Goal: Task Accomplishment & Management: Manage account settings

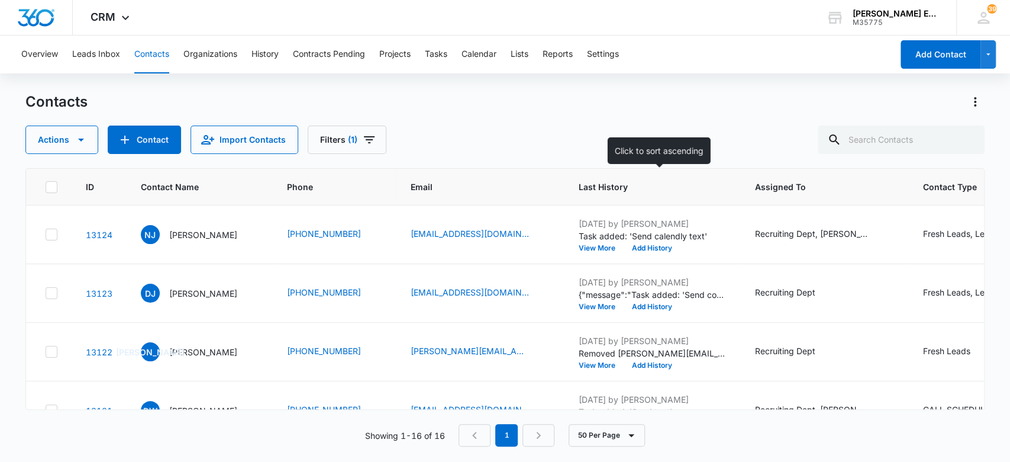
scroll to position [743, 0]
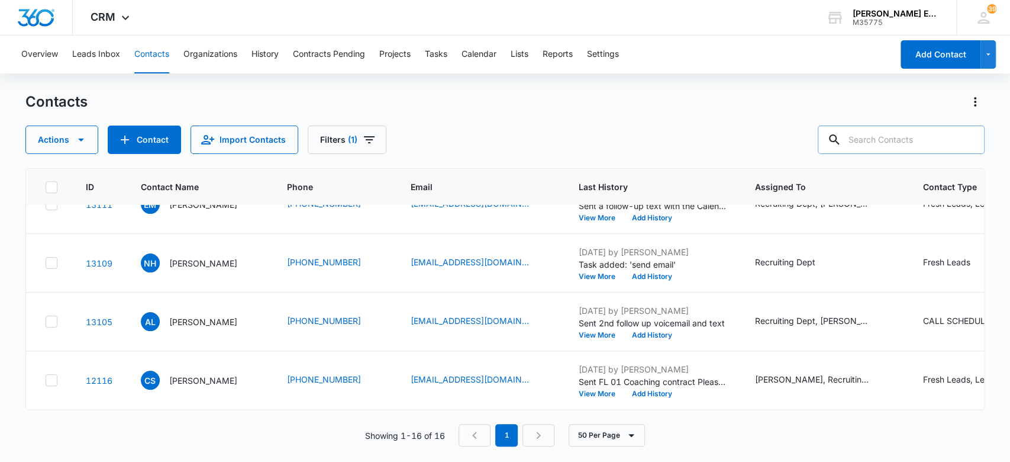
click at [863, 134] on input "text" at bounding box center [901, 139] width 167 height 28
type input "natacha"
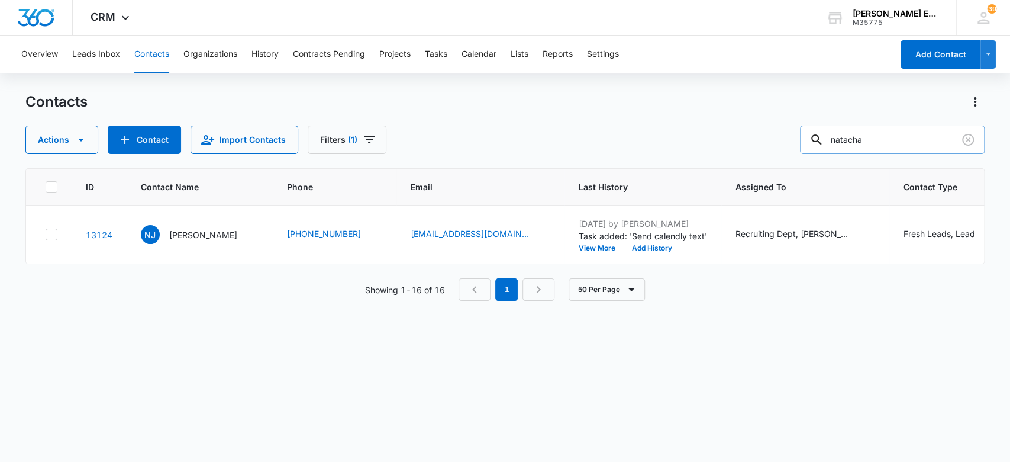
scroll to position [0, 0]
click at [182, 228] on p "[PERSON_NAME]" at bounding box center [203, 234] width 68 height 12
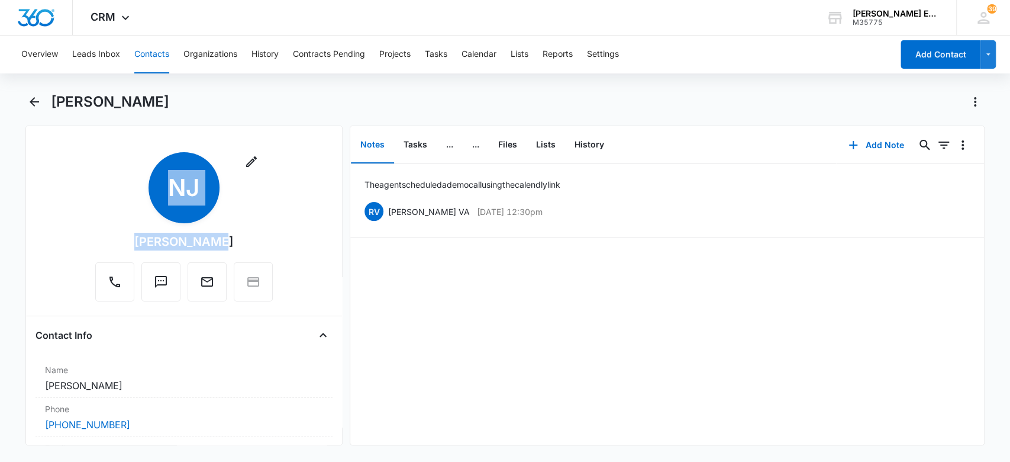
drag, startPoint x: 221, startPoint y: 244, endPoint x: 118, endPoint y: 246, distance: 102.4
click at [108, 246] on div "Remove NJ [PERSON_NAME]" at bounding box center [184, 226] width 178 height 149
drag, startPoint x: 141, startPoint y: 242, endPoint x: 219, endPoint y: 241, distance: 78.1
click at [219, 241] on div "Remove NJ [PERSON_NAME]" at bounding box center [184, 226] width 178 height 149
copy div "[PERSON_NAME]"
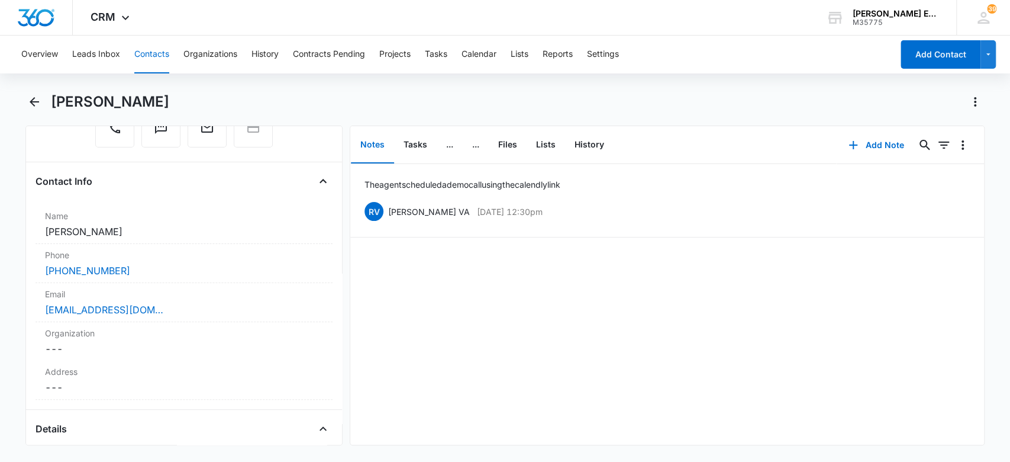
scroll to position [264, 0]
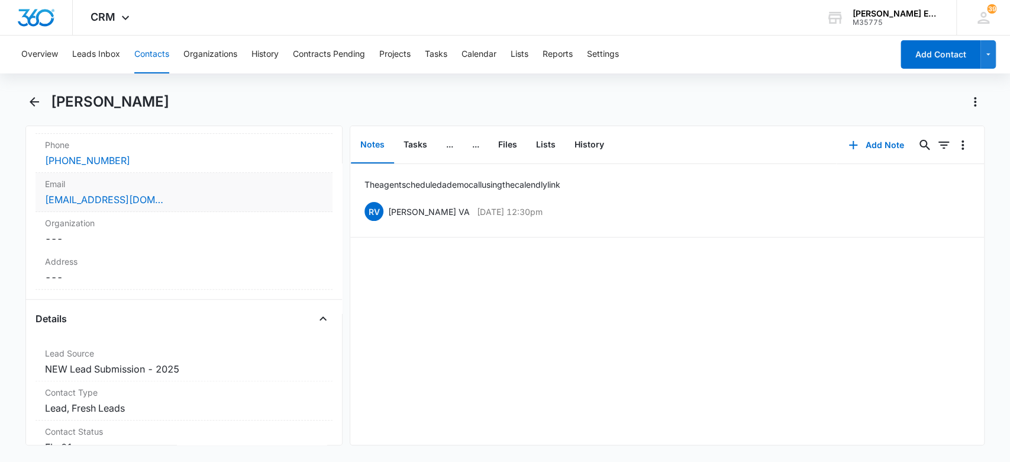
click at [223, 191] on div "Email Cancel Save Changes [EMAIL_ADDRESS][DOMAIN_NAME]" at bounding box center [185, 192] width 298 height 39
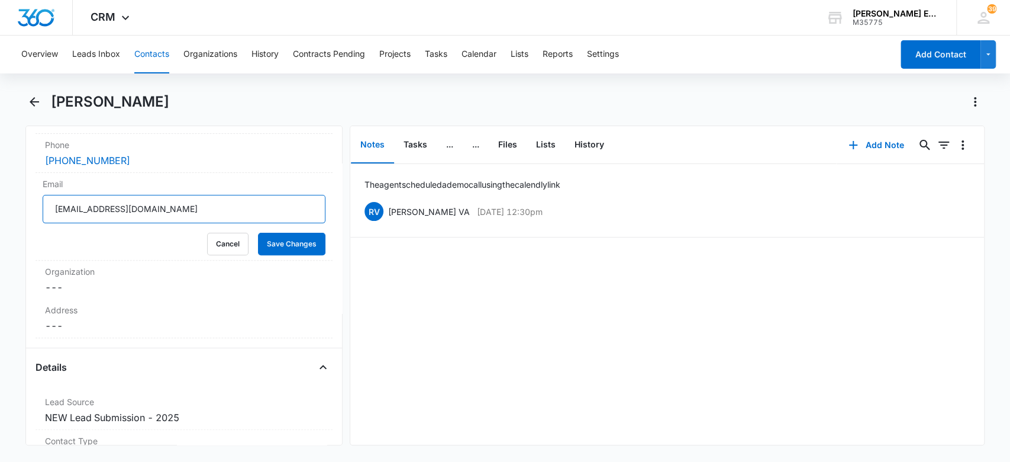
drag, startPoint x: 254, startPoint y: 210, endPoint x: 76, endPoint y: 200, distance: 179.0
click at [24, 200] on main "[PERSON_NAME] Remove NJ [PERSON_NAME] Contact Info Name Cancel Save Changes [PE…" at bounding box center [505, 275] width 1010 height 367
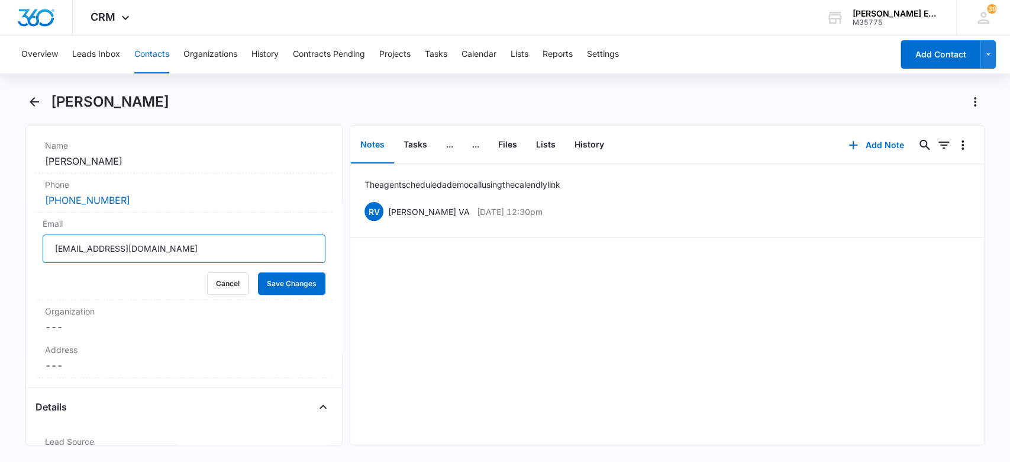
scroll to position [202, 0]
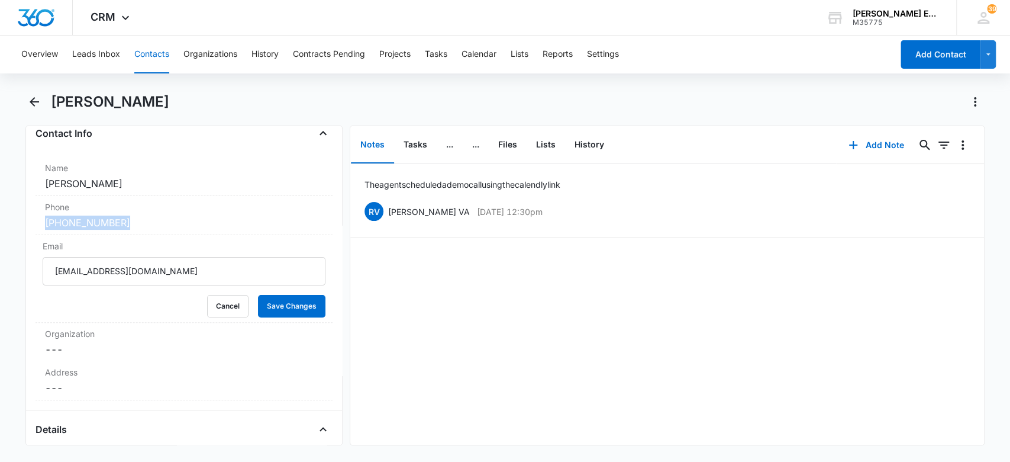
drag, startPoint x: 169, startPoint y: 225, endPoint x: 33, endPoint y: 220, distance: 136.2
click at [33, 220] on div "Remove NJ [PERSON_NAME] Contact Info Name Cancel Save Changes [PERSON_NAME] Pho…" at bounding box center [184, 285] width 318 height 320
copy link "[PHONE_NUMBER]"
click at [154, 52] on button "Contacts" at bounding box center [151, 55] width 35 height 38
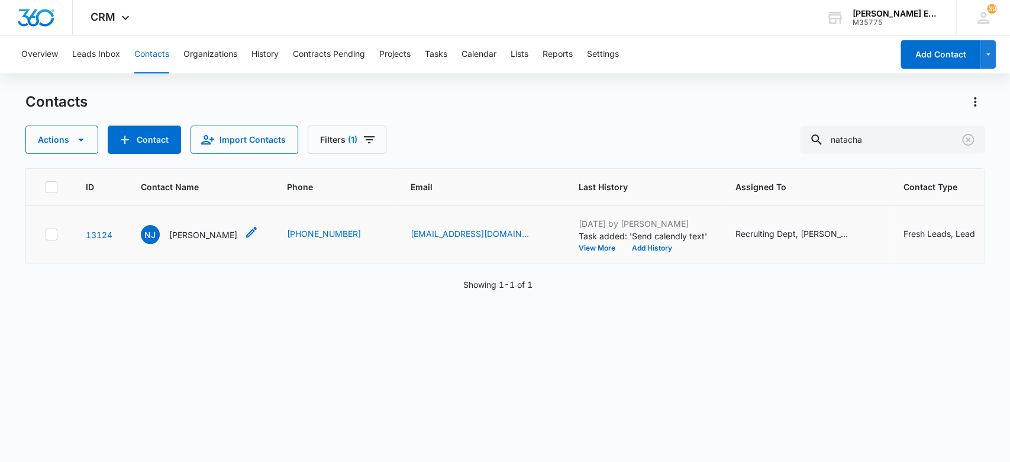
click at [217, 231] on p "[PERSON_NAME]" at bounding box center [203, 234] width 68 height 12
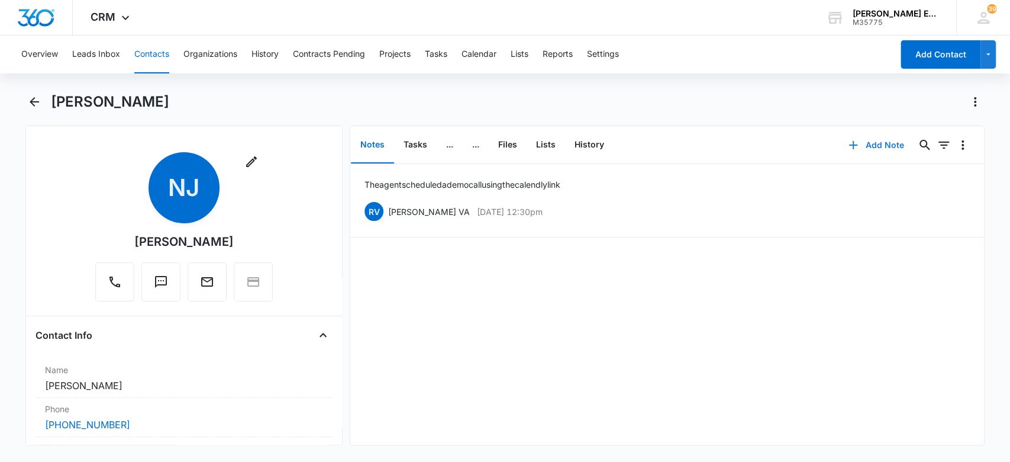
click at [861, 144] on button "Add Note" at bounding box center [876, 145] width 79 height 28
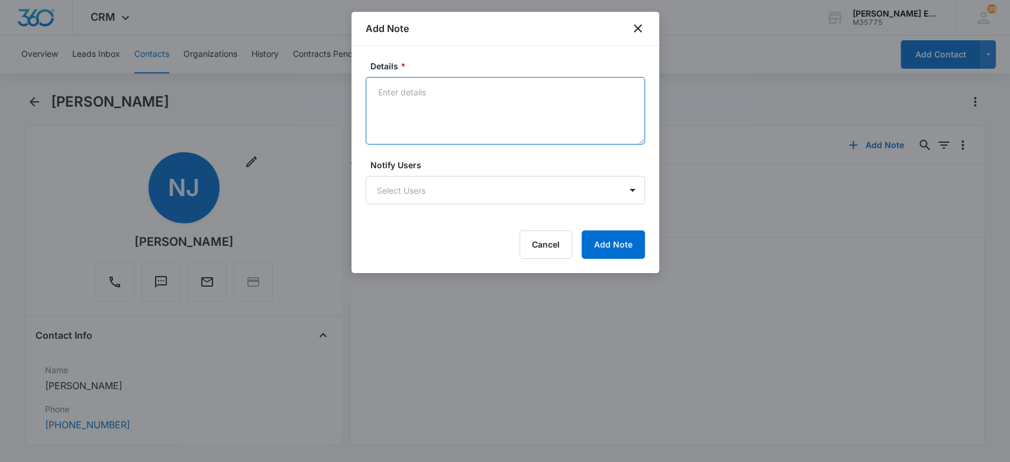
click at [450, 104] on textarea "Details *" at bounding box center [505, 110] width 279 height 67
drag, startPoint x: 434, startPoint y: 89, endPoint x: 436, endPoint y: 103, distance: 14.3
click at [436, 89] on textarea "I sent her a tet via Google voice" at bounding box center [505, 110] width 279 height 67
type textarea "I sent her a text via Google voice"
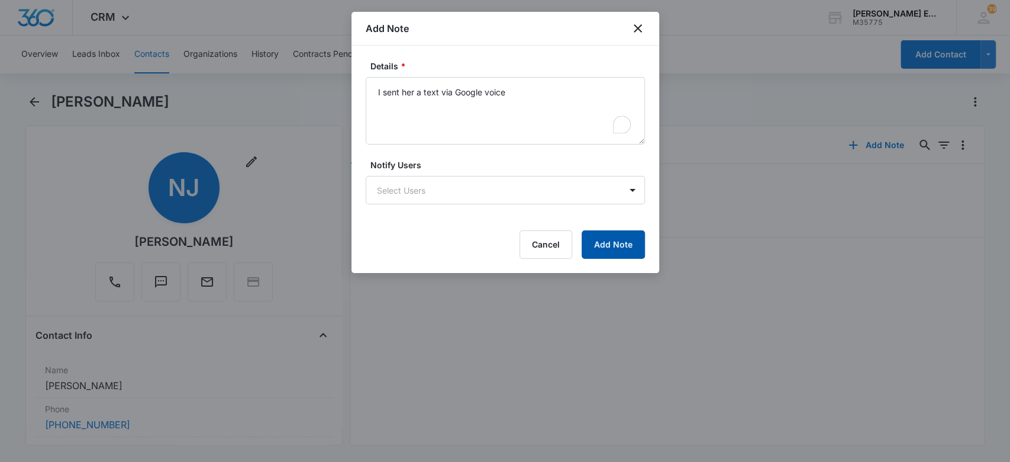
click at [605, 241] on button "Add Note" at bounding box center [613, 244] width 63 height 28
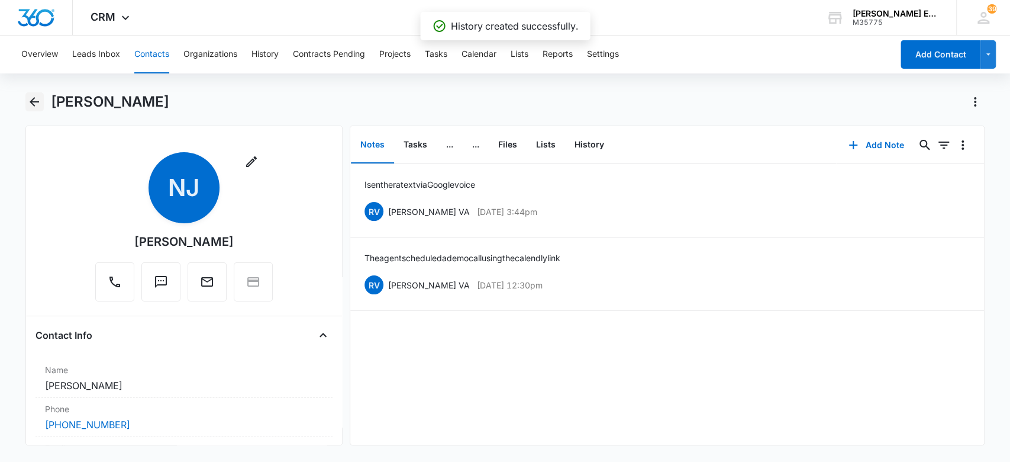
click at [34, 98] on icon "Back" at bounding box center [34, 101] width 9 height 9
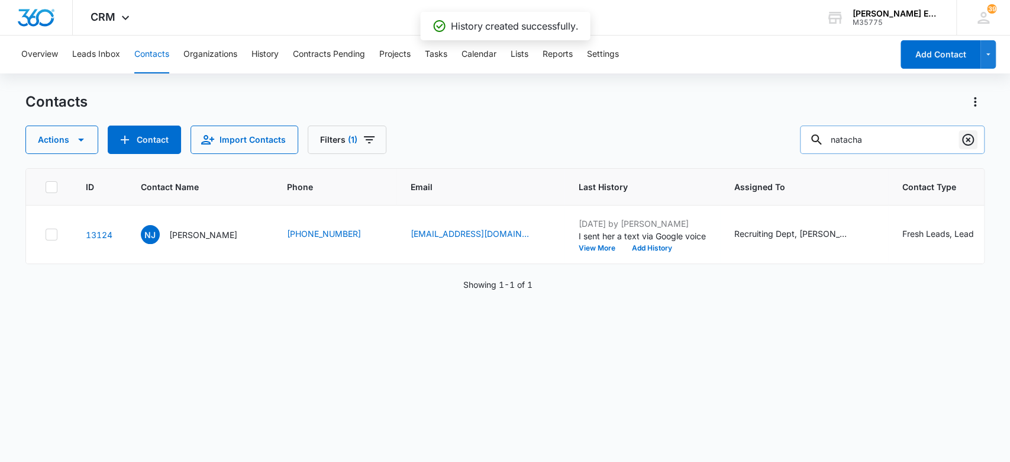
click at [971, 139] on icon "Clear" at bounding box center [968, 140] width 14 height 14
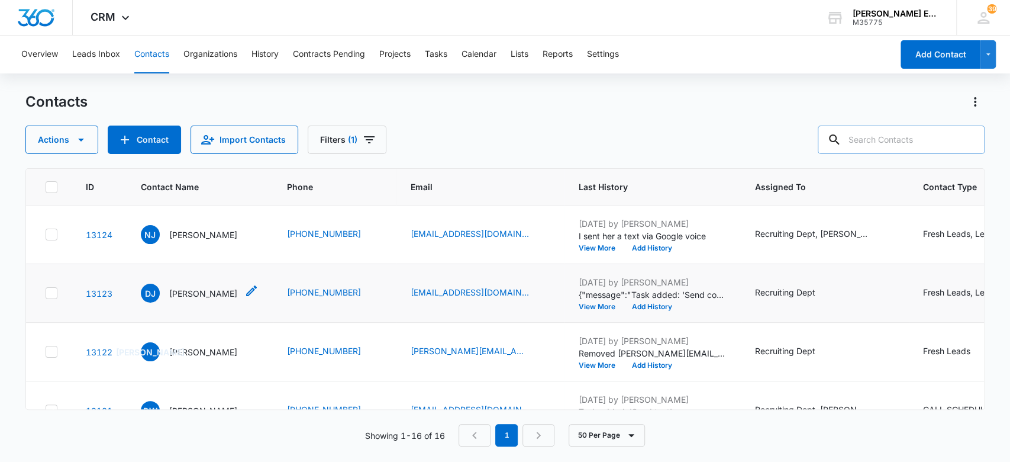
click at [213, 292] on p "[PERSON_NAME]" at bounding box center [203, 293] width 68 height 12
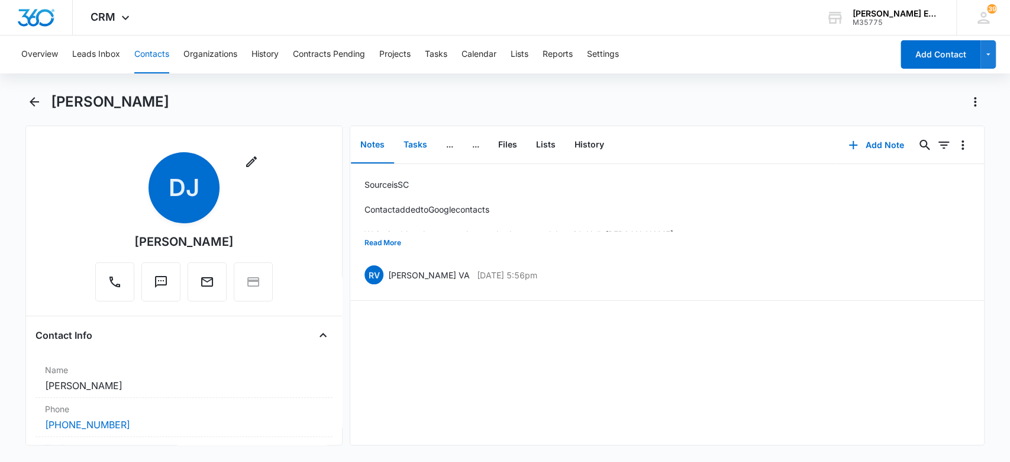
click at [416, 141] on button "Tasks" at bounding box center [415, 145] width 43 height 37
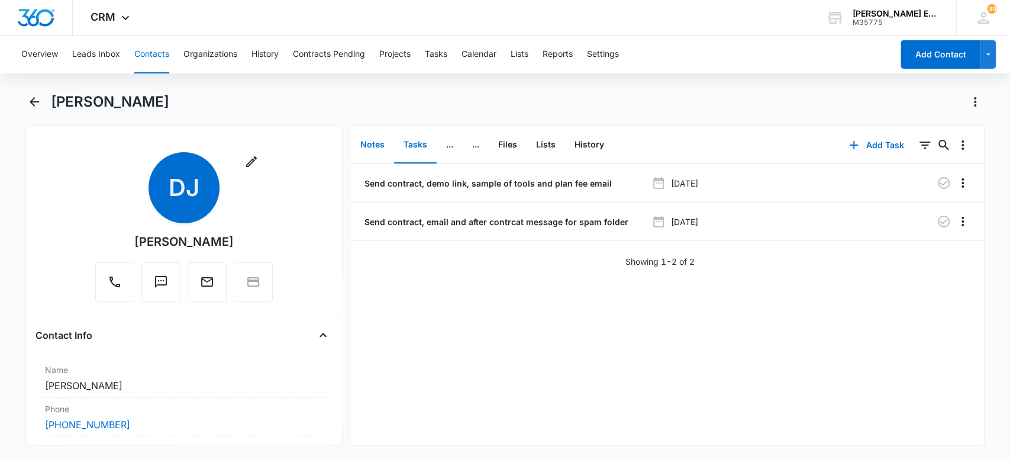
click at [378, 141] on button "Notes" at bounding box center [372, 145] width 43 height 37
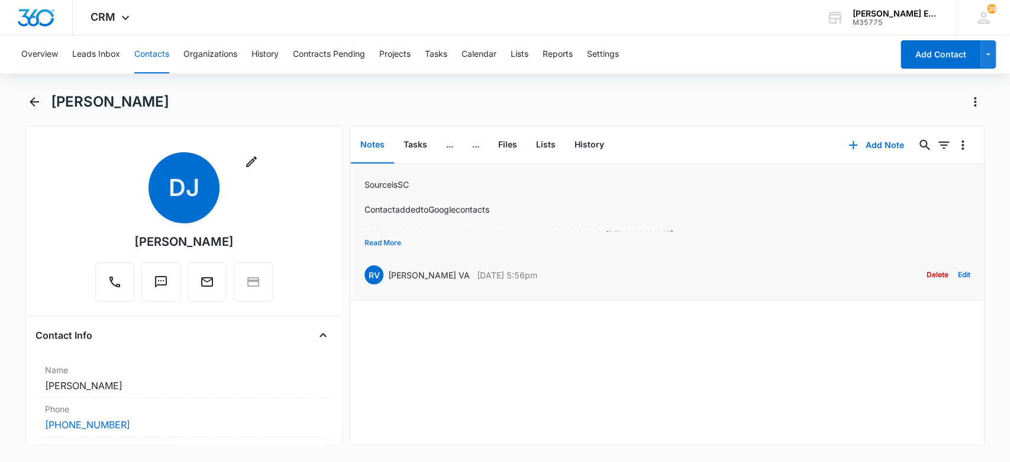
click at [392, 240] on button "Read More" at bounding box center [383, 242] width 37 height 22
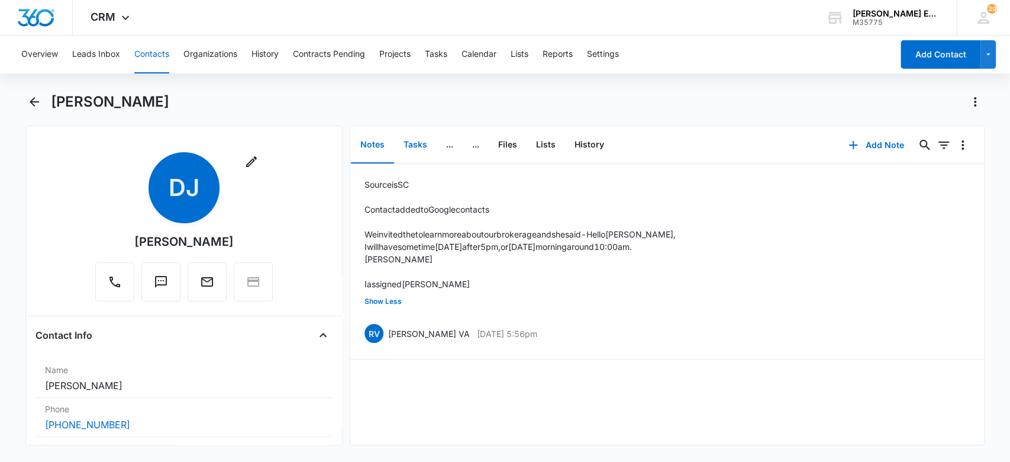
click at [406, 142] on button "Tasks" at bounding box center [415, 145] width 43 height 37
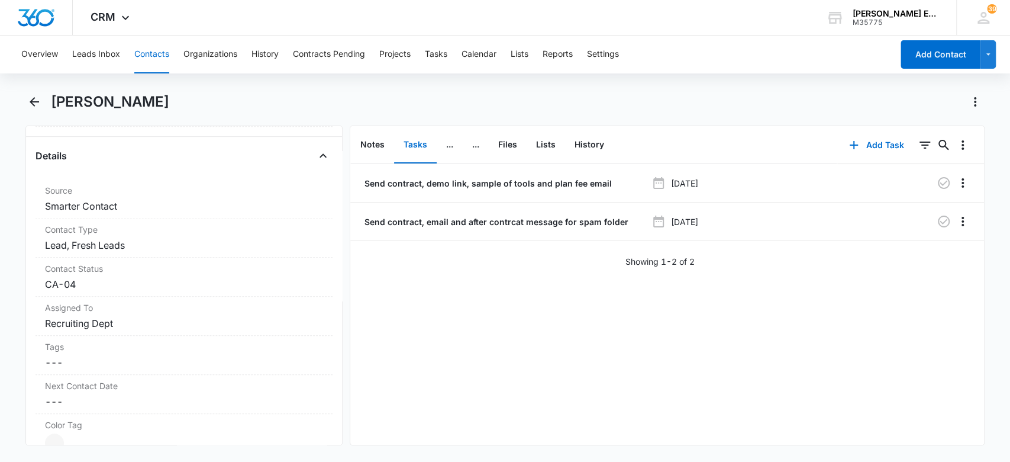
scroll to position [361, 0]
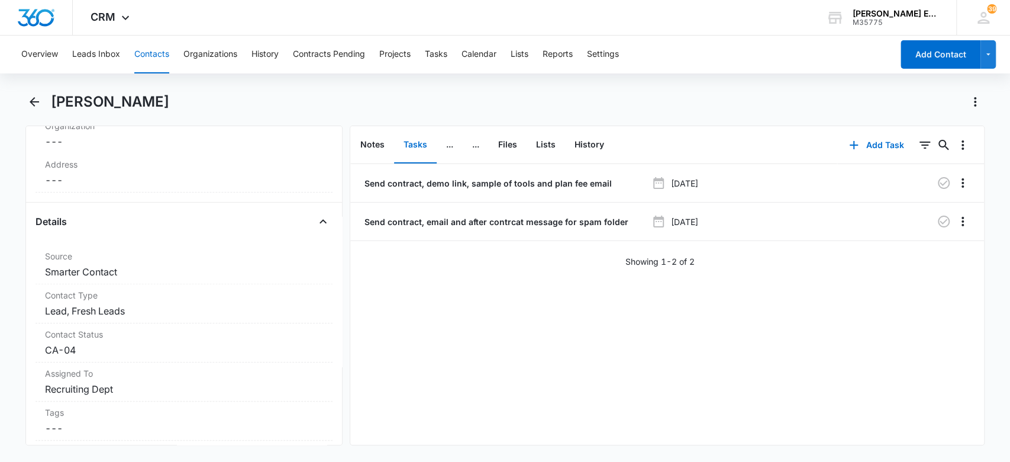
click at [554, 346] on div "Send contract, demo link, sample of tools and plan fee email [DATE] Send contra…" at bounding box center [667, 304] width 634 height 281
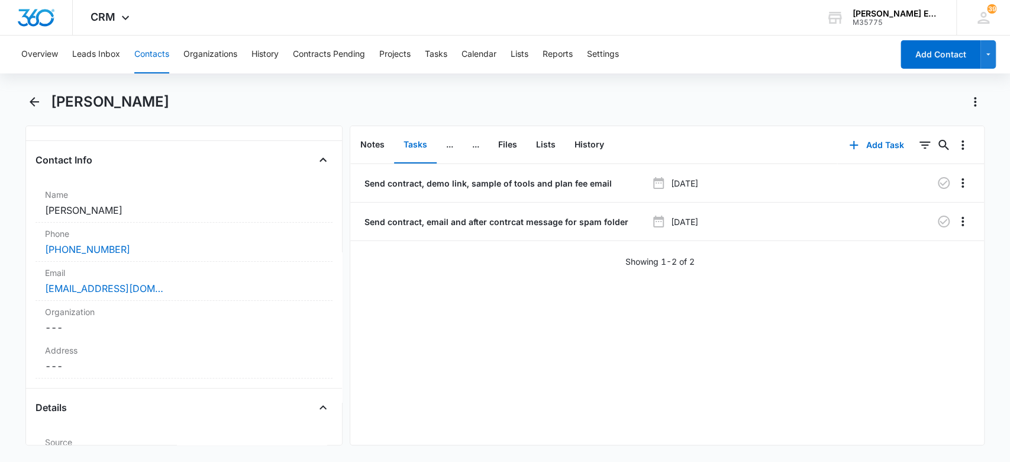
scroll to position [412, 0]
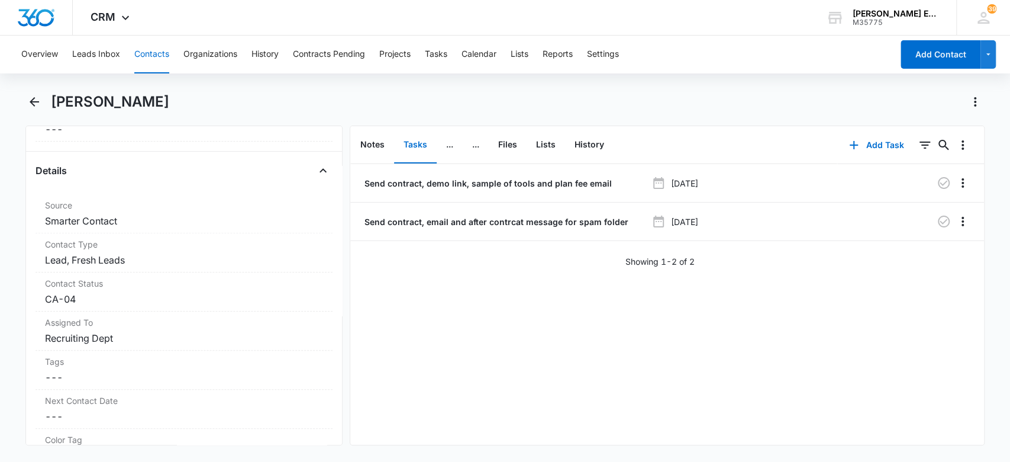
drag, startPoint x: 174, startPoint y: 102, endPoint x: 30, endPoint y: 117, distance: 145.2
click at [30, 117] on div "[PERSON_NAME]" at bounding box center [505, 108] width 960 height 33
copy h1 "[PERSON_NAME]"
click at [251, 98] on div "[PERSON_NAME]" at bounding box center [518, 101] width 934 height 19
drag, startPoint x: 170, startPoint y: 103, endPoint x: 50, endPoint y: 109, distance: 120.3
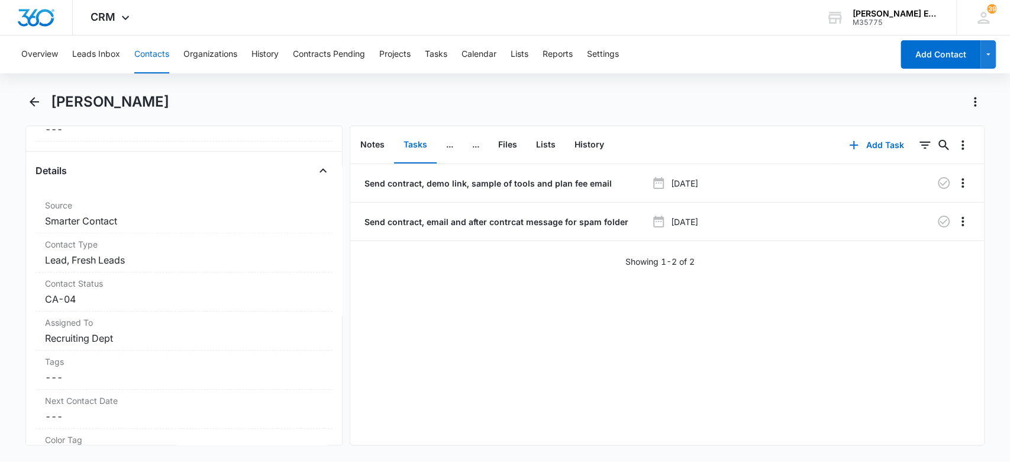
click at [51, 109] on h1 "[PERSON_NAME]" at bounding box center [110, 102] width 118 height 18
copy h1 "[PERSON_NAME]"
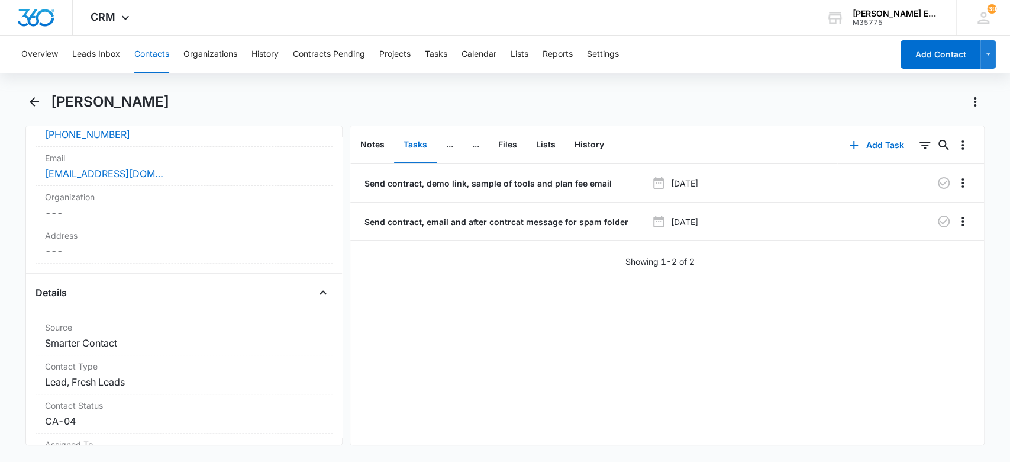
scroll to position [264, 0]
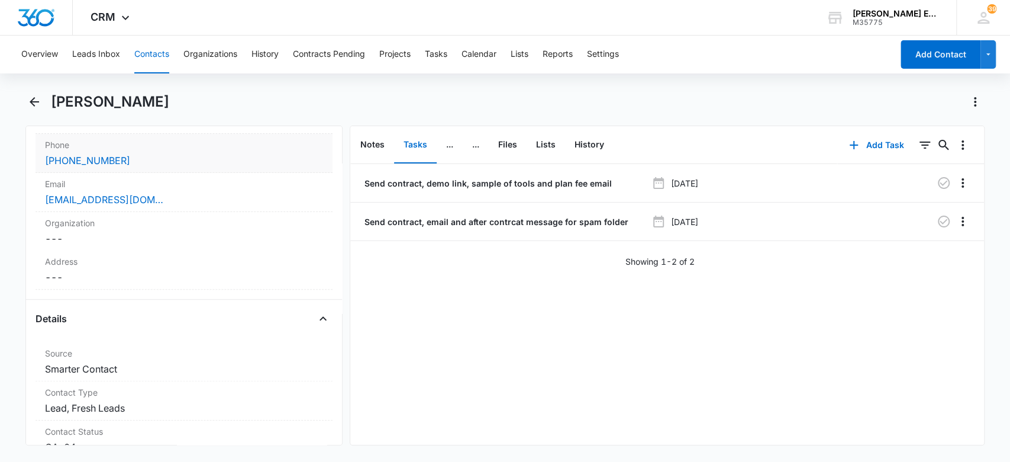
click at [131, 163] on div "[PHONE_NUMBER]" at bounding box center [184, 160] width 279 height 14
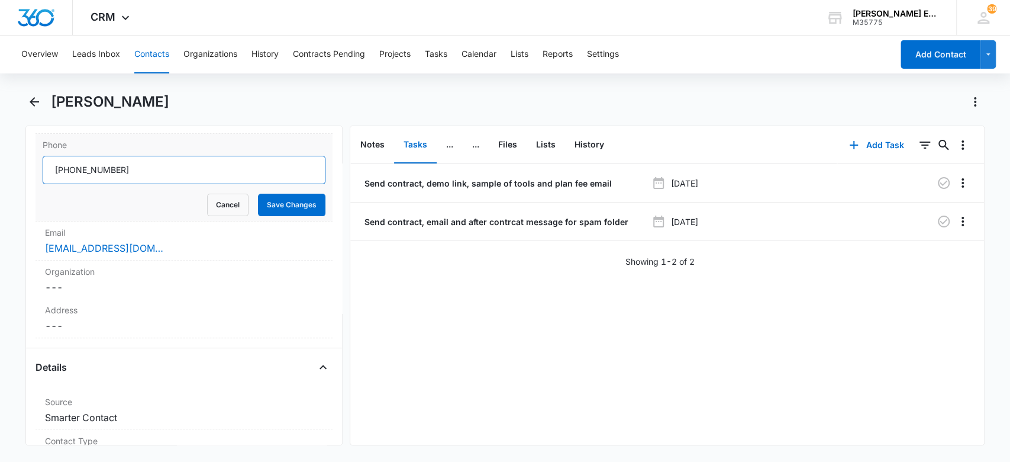
drag, startPoint x: 76, startPoint y: 166, endPoint x: 49, endPoint y: 167, distance: 27.2
click at [49, 167] on input "Phone" at bounding box center [184, 170] width 283 height 28
drag, startPoint x: 33, startPoint y: 101, endPoint x: 43, endPoint y: 181, distance: 80.6
click at [35, 104] on icon "Back" at bounding box center [34, 102] width 14 height 14
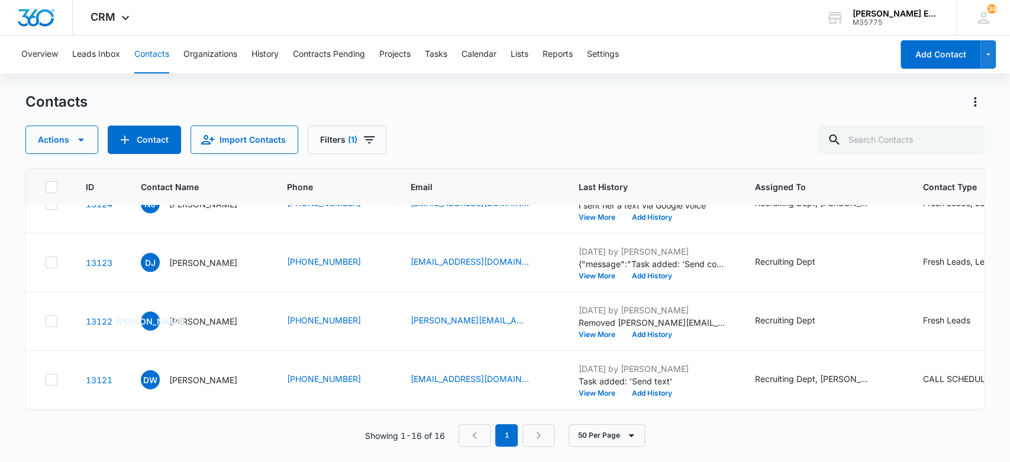
scroll to position [2, 0]
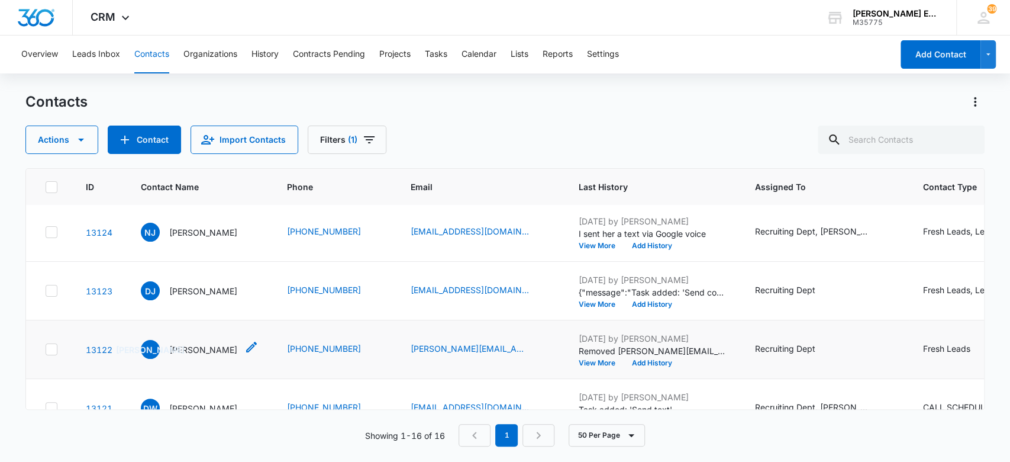
click at [230, 349] on p "[PERSON_NAME]" at bounding box center [203, 349] width 68 height 12
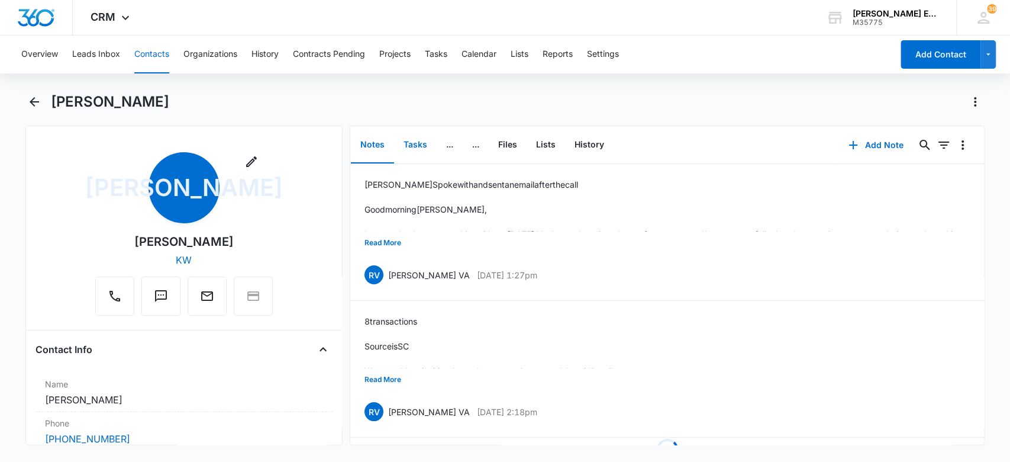
drag, startPoint x: 415, startPoint y: 139, endPoint x: 414, endPoint y: 146, distance: 6.7
click at [414, 140] on button "Tasks" at bounding box center [415, 145] width 43 height 37
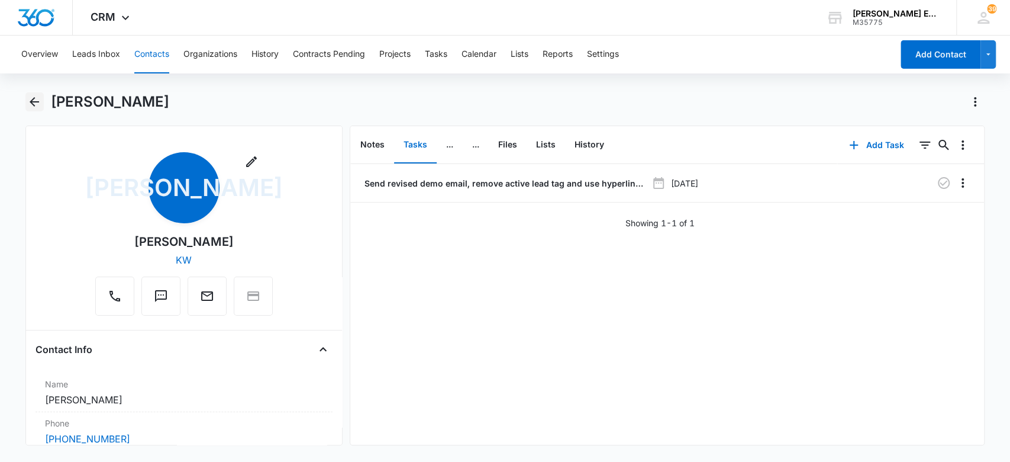
click at [37, 99] on icon "Back" at bounding box center [34, 102] width 14 height 14
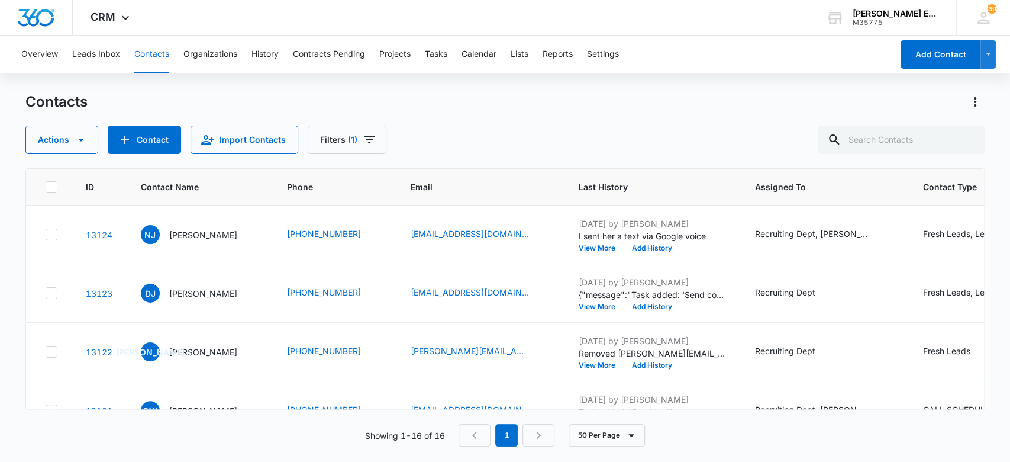
scroll to position [2, 0]
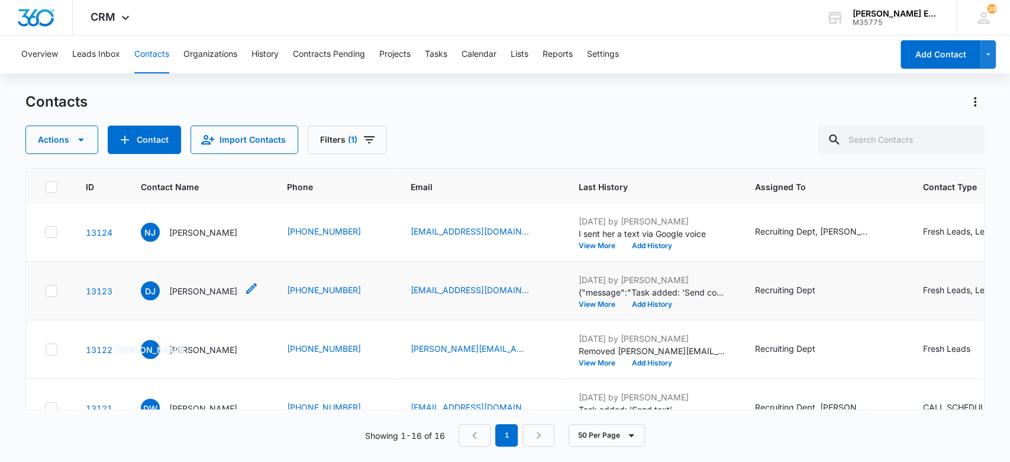
click at [217, 286] on p "[PERSON_NAME]" at bounding box center [203, 291] width 68 height 12
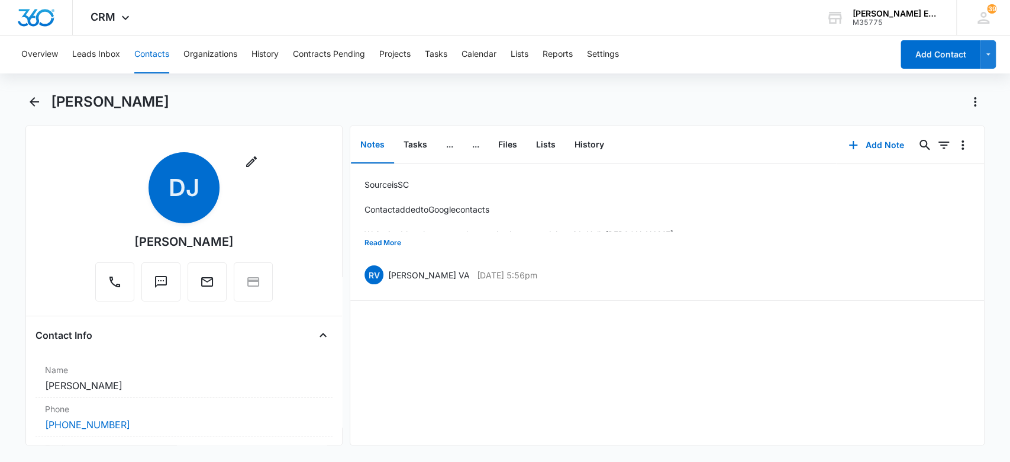
click at [141, 56] on button "Contacts" at bounding box center [151, 55] width 35 height 38
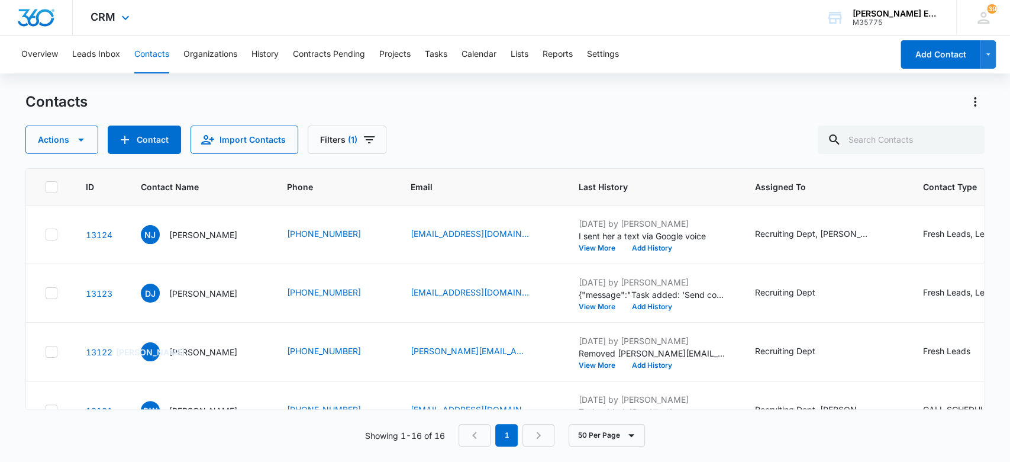
scroll to position [2, 0]
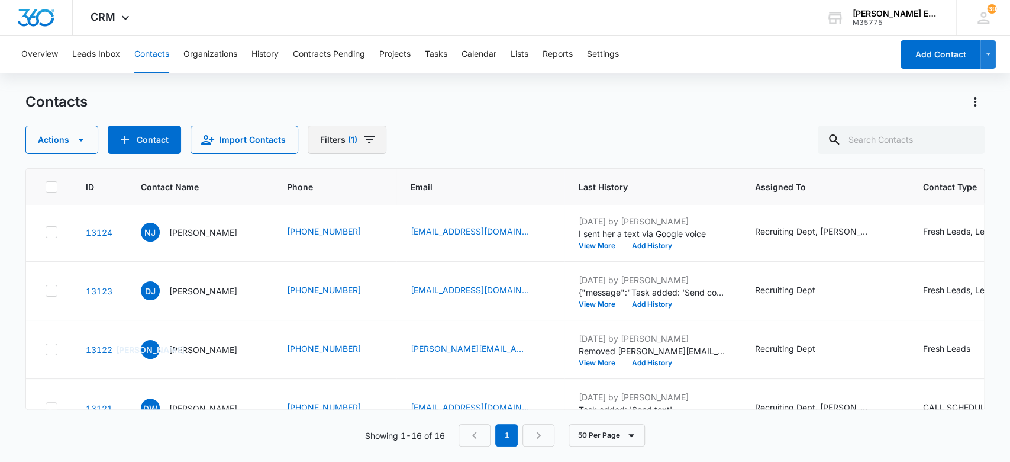
drag, startPoint x: 865, startPoint y: 135, endPoint x: 327, endPoint y: 140, distance: 538.0
click at [327, 140] on button "Filters (1)" at bounding box center [347, 139] width 79 height 28
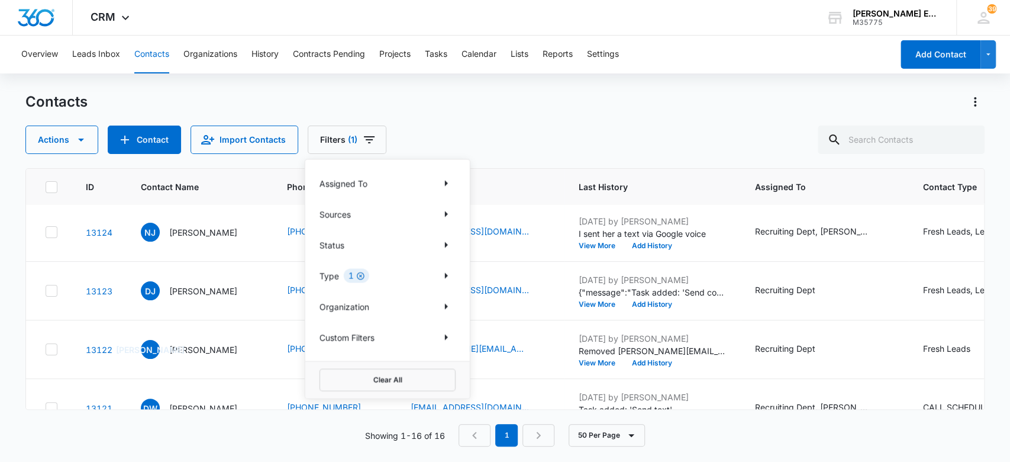
click at [360, 275] on icon "Clear" at bounding box center [361, 276] width 8 height 8
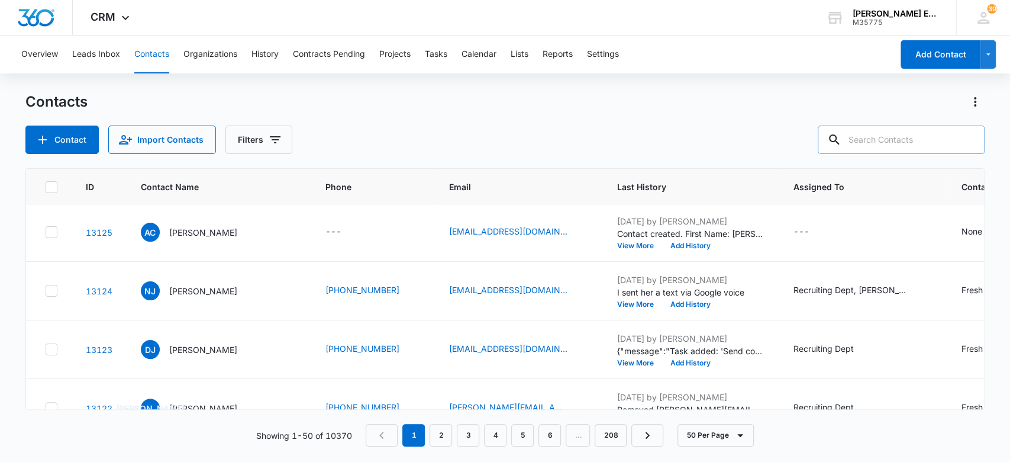
scroll to position [0, 0]
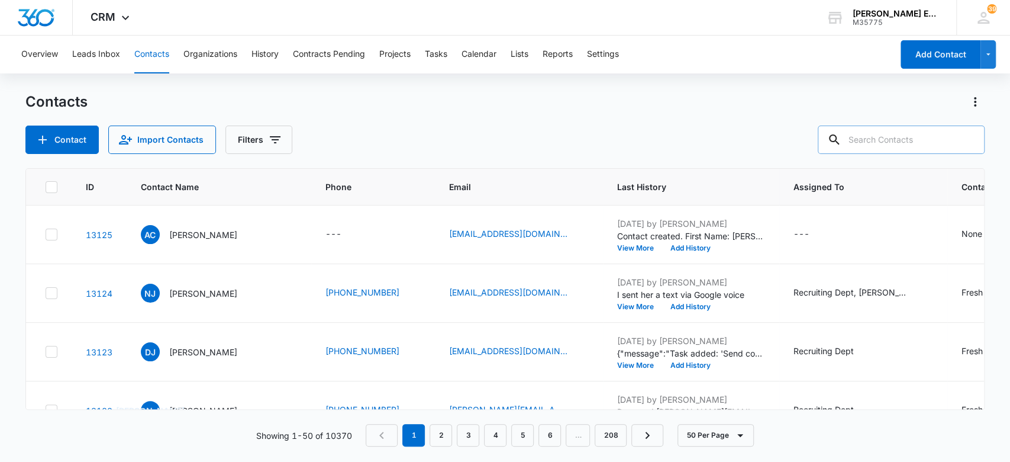
paste input "[PERSON_NAME]"
type input "[PERSON_NAME]"
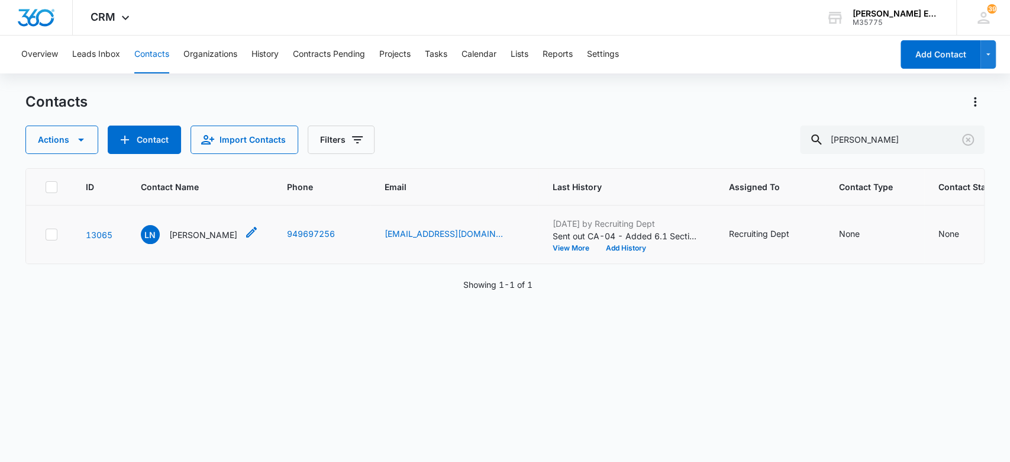
click at [203, 233] on p "[PERSON_NAME]" at bounding box center [203, 234] width 68 height 12
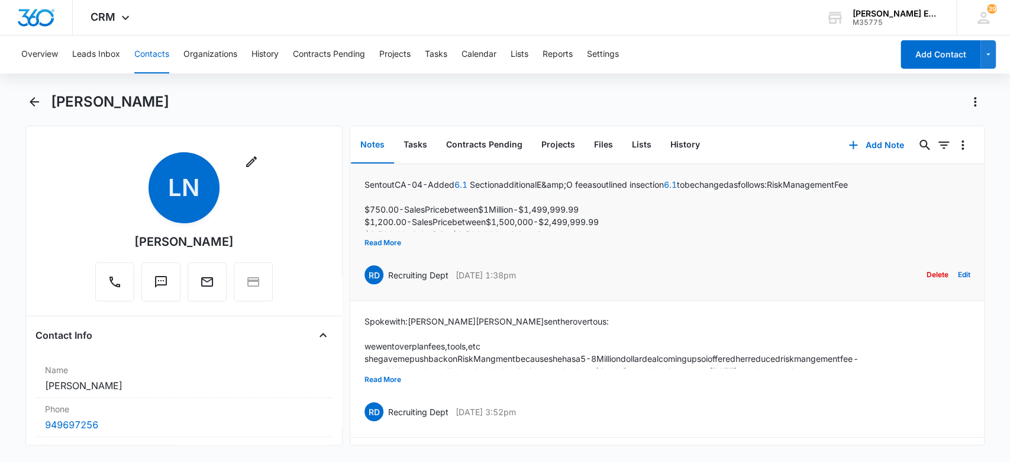
scroll to position [4, 0]
drag, startPoint x: 234, startPoint y: 243, endPoint x: 120, endPoint y: 239, distance: 114.9
click at [120, 239] on div "Remove LN [PERSON_NAME]" at bounding box center [184, 226] width 178 height 149
copy div "[PERSON_NAME]"
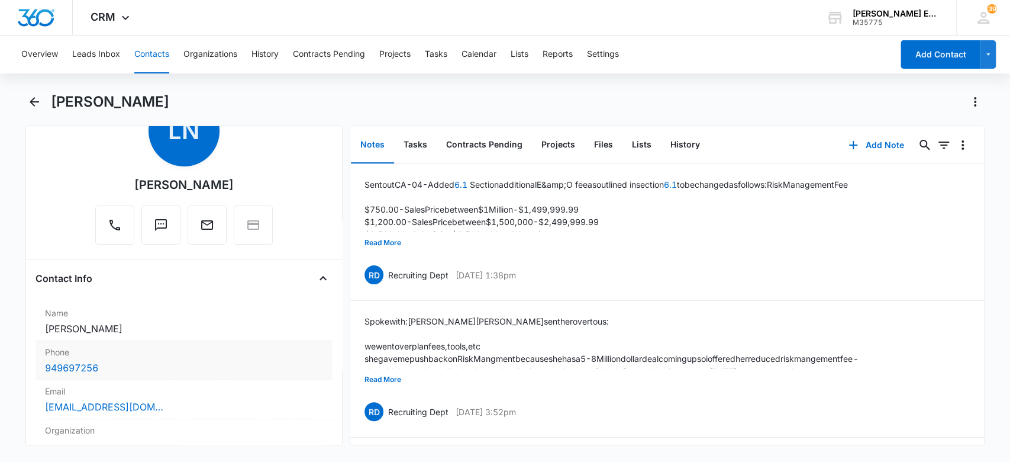
scroll to position [79, 0]
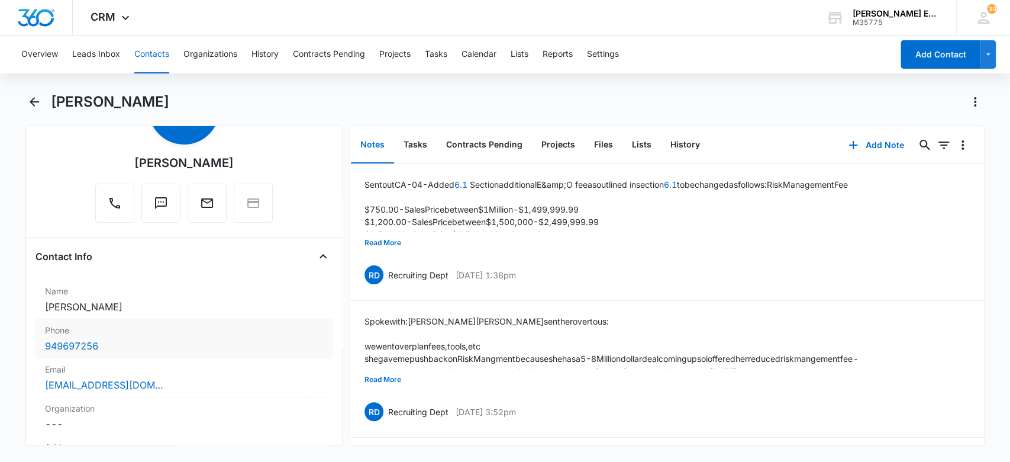
click at [123, 346] on div "949697256" at bounding box center [184, 346] width 279 height 14
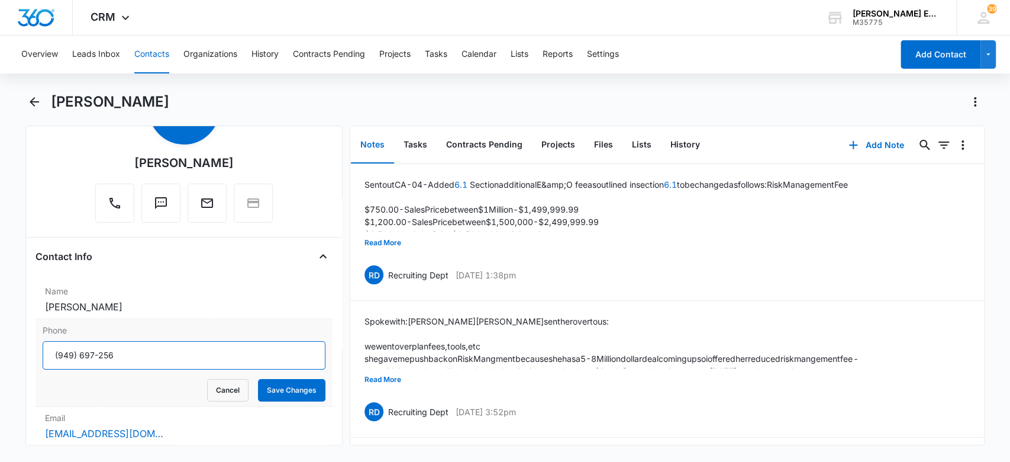
drag, startPoint x: 156, startPoint y: 356, endPoint x: 0, endPoint y: 352, distance: 155.7
click at [0, 351] on main "[PERSON_NAME] Remove LN [PERSON_NAME] Contact Info Name Cancel Save Changes [PE…" at bounding box center [505, 275] width 1010 height 367
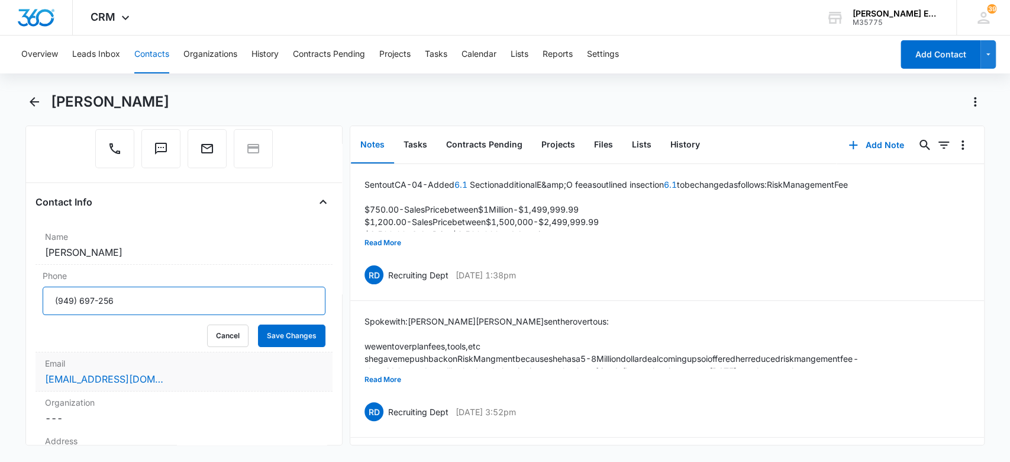
scroll to position [157, 0]
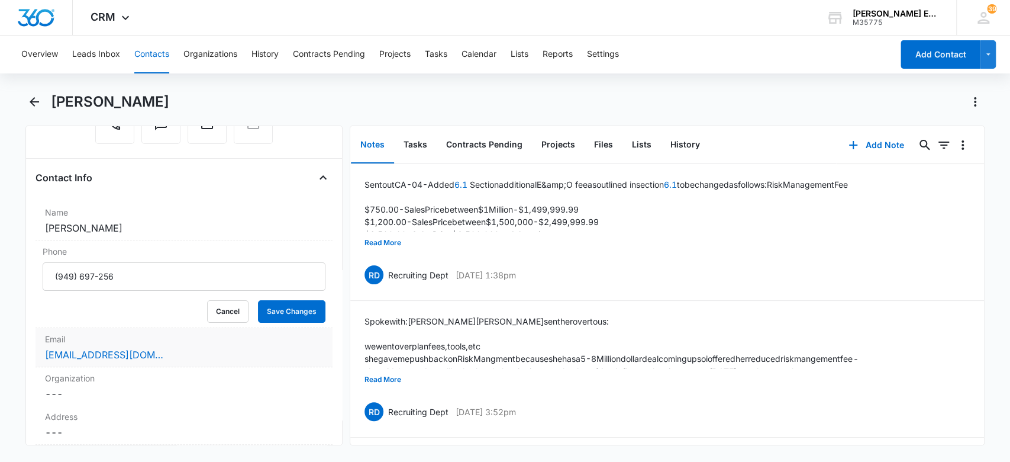
click at [240, 353] on div "[EMAIL_ADDRESS][DOMAIN_NAME]" at bounding box center [184, 354] width 279 height 14
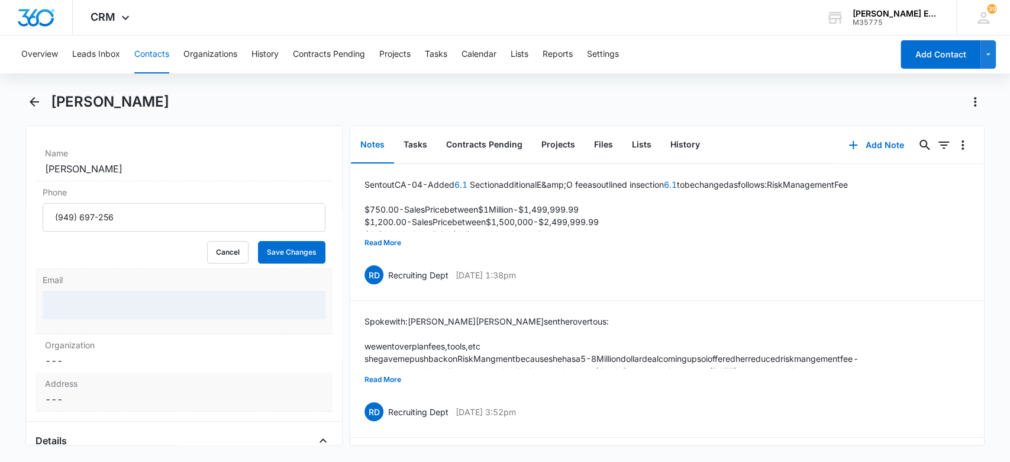
scroll to position [237, 0]
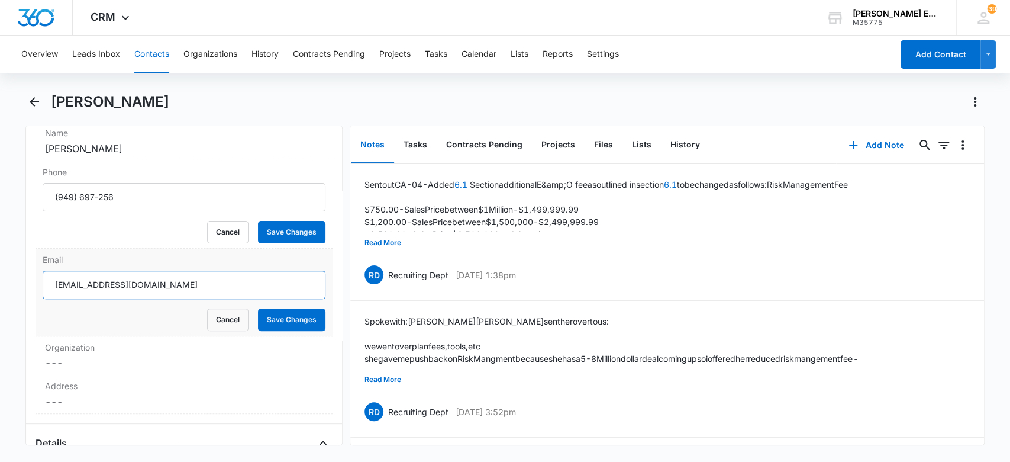
drag, startPoint x: 192, startPoint y: 286, endPoint x: 42, endPoint y: 295, distance: 150.0
click at [43, 295] on input "[EMAIL_ADDRESS][DOMAIN_NAME]" at bounding box center [184, 284] width 283 height 28
click at [154, 54] on button "Contacts" at bounding box center [151, 55] width 35 height 38
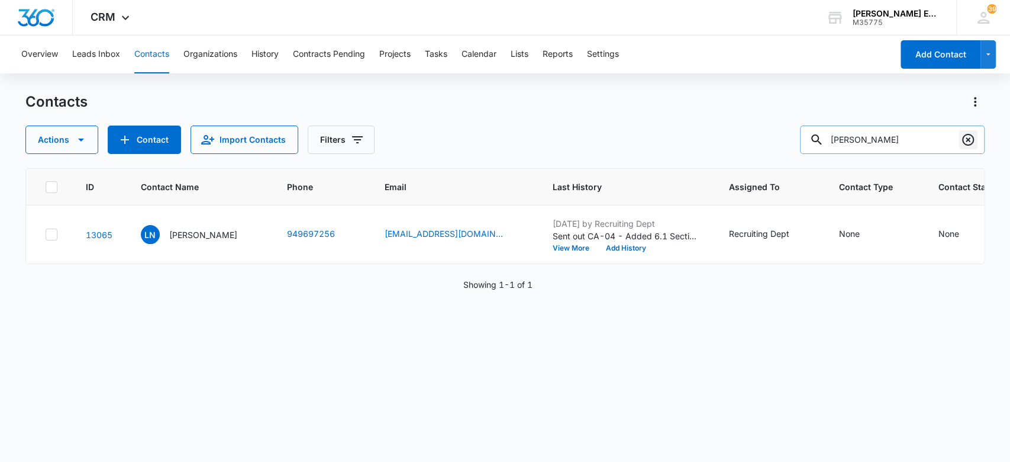
click at [968, 138] on icon "Clear" at bounding box center [968, 140] width 14 height 14
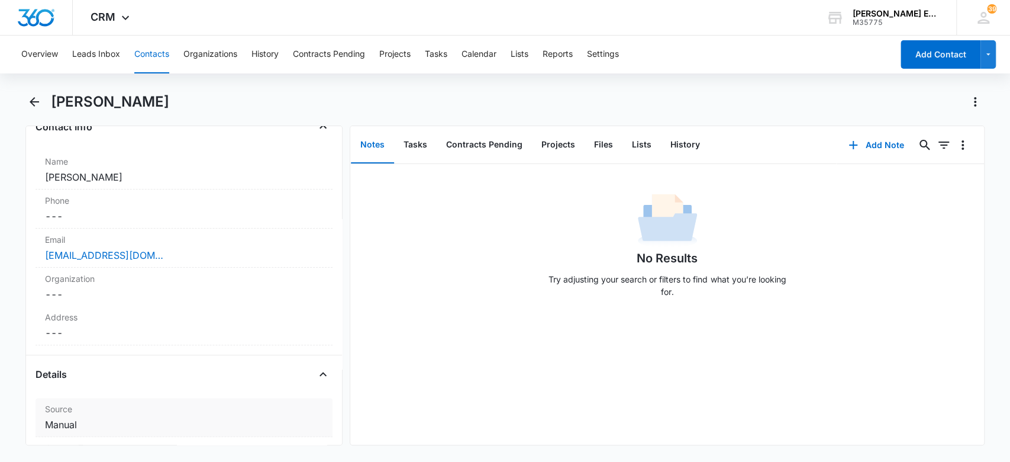
scroll to position [163, 0]
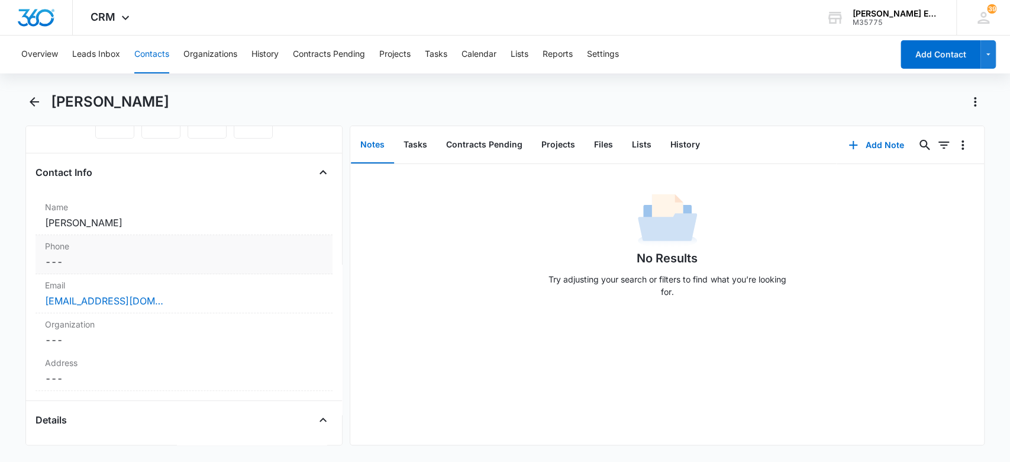
click at [129, 261] on dd "Cancel Save Changes ---" at bounding box center [184, 261] width 279 height 14
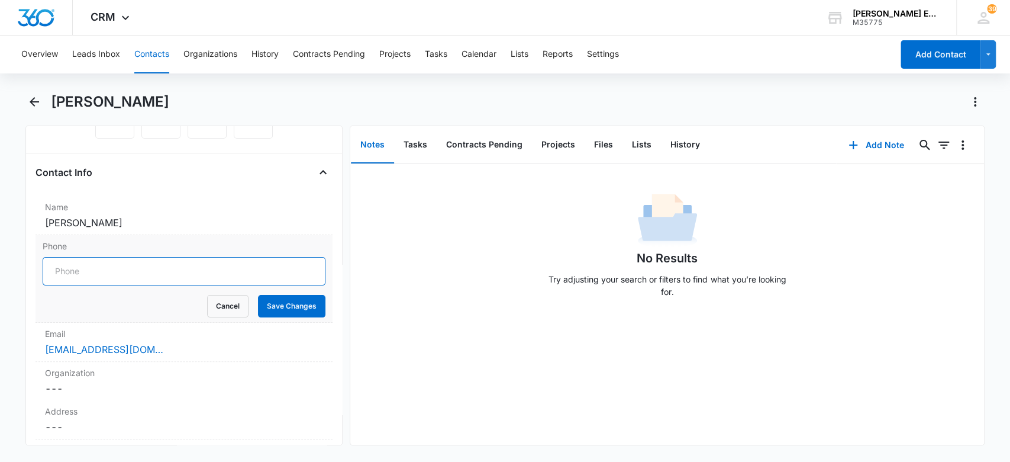
click at [115, 268] on input "Phone" at bounding box center [184, 271] width 283 height 28
paste input "[PHONE_NUMBER]"
type input "[PHONE_NUMBER]"
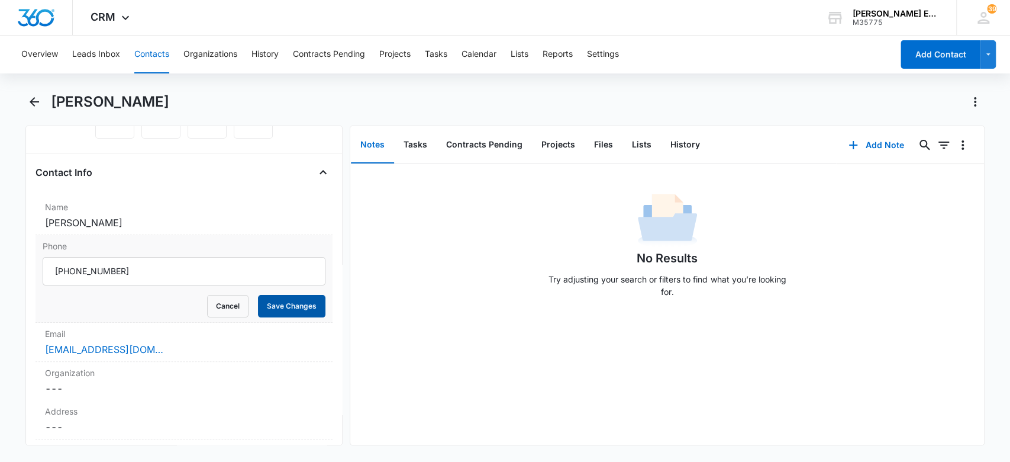
click at [272, 307] on button "Save Changes" at bounding box center [291, 306] width 67 height 22
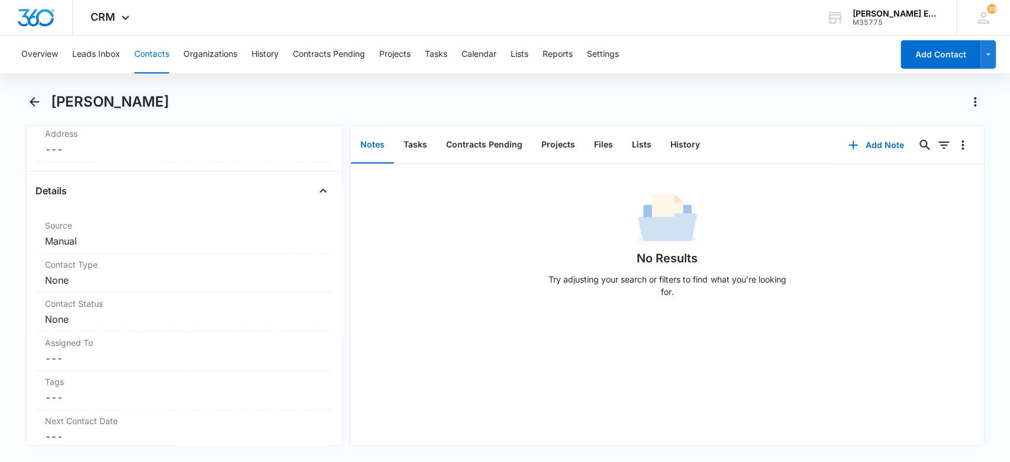
scroll to position [405, 0]
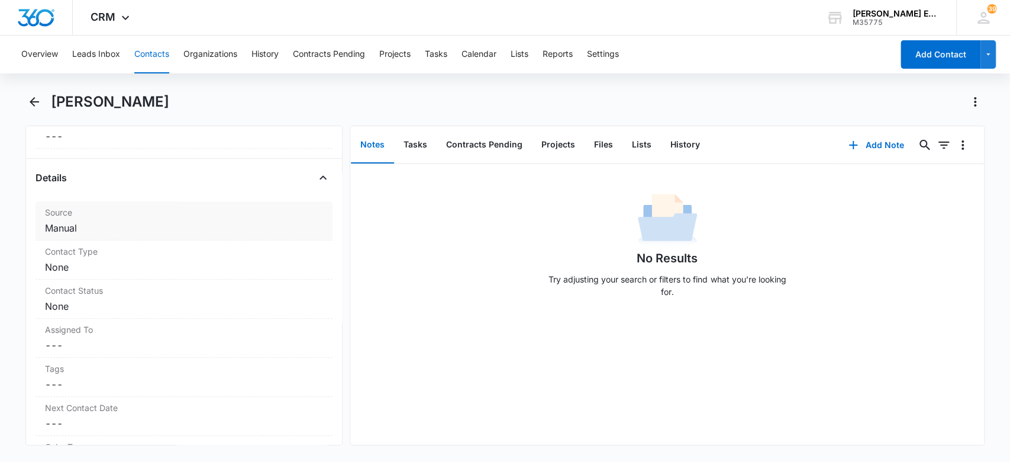
click at [156, 227] on dd "Cancel Save Changes Manual" at bounding box center [184, 228] width 279 height 14
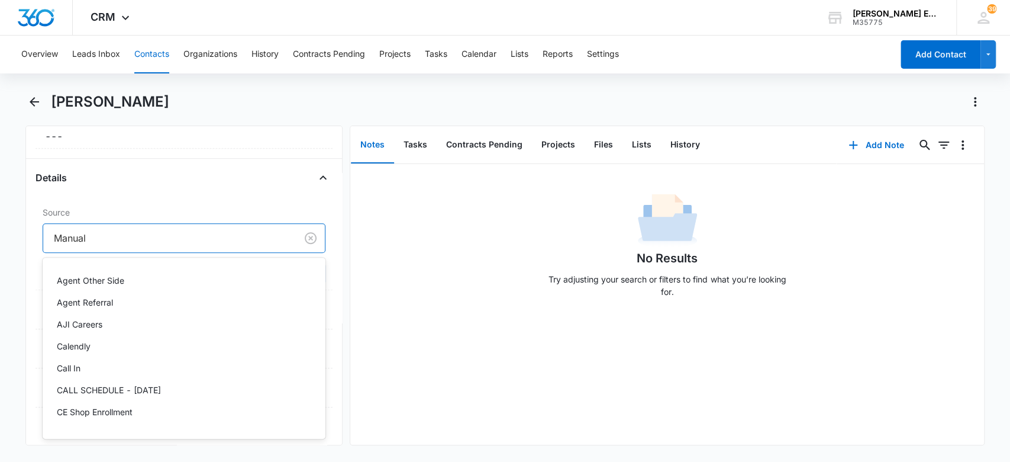
click at [105, 236] on div at bounding box center [168, 238] width 228 height 17
click at [259, 241] on div at bounding box center [170, 238] width 233 height 17
type input "sm"
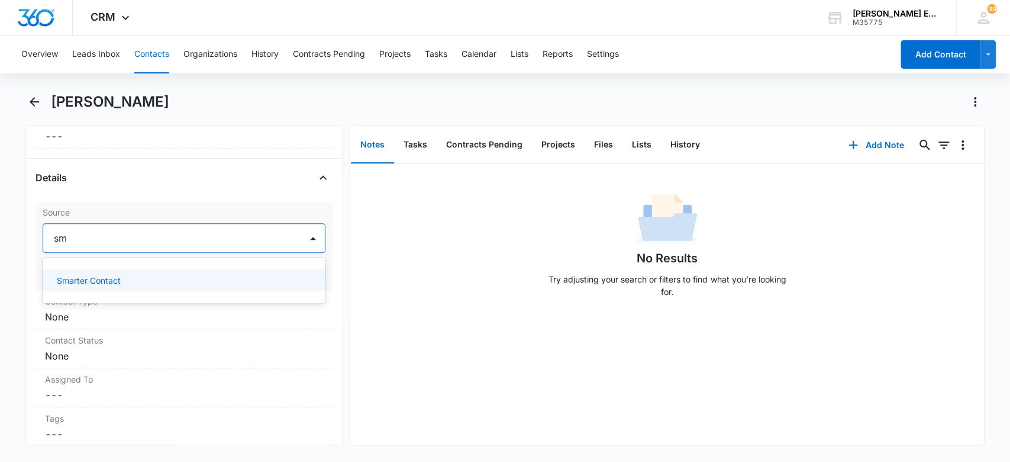
click at [305, 281] on div "Smarter Contact" at bounding box center [184, 280] width 283 height 22
click at [446, 224] on div "No Results Try adjusting your search or filters to find what you’re looking for." at bounding box center [667, 248] width 634 height 117
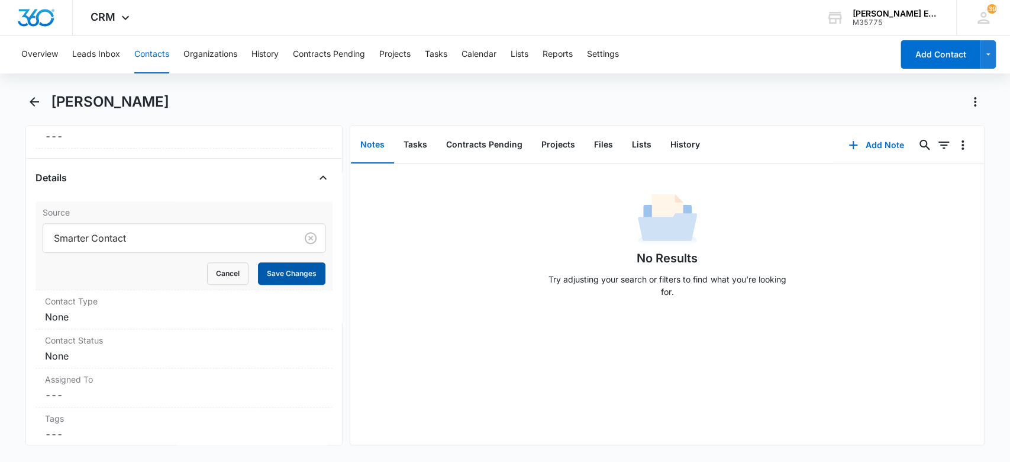
click at [305, 273] on button "Save Changes" at bounding box center [291, 273] width 67 height 22
click at [139, 310] on dd "Cancel Save Changes None" at bounding box center [184, 317] width 279 height 14
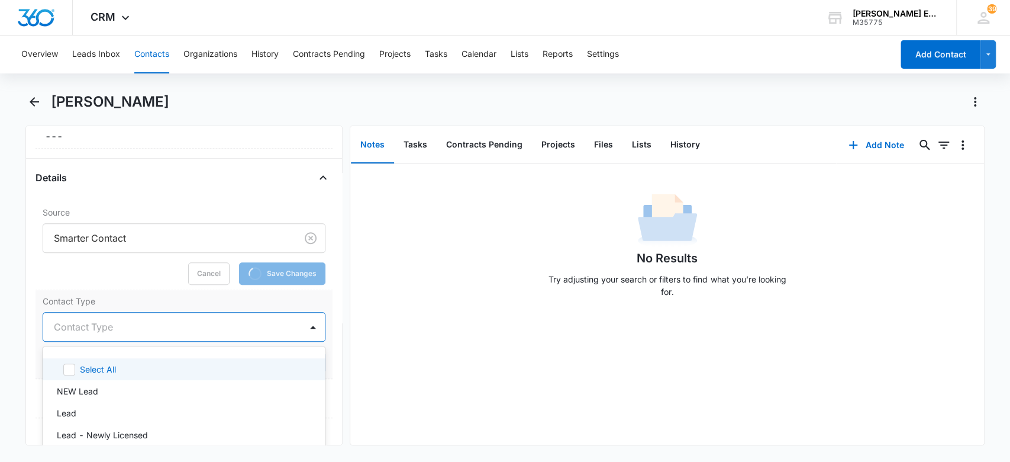
click at [126, 333] on div at bounding box center [170, 326] width 233 height 17
type input "lea"
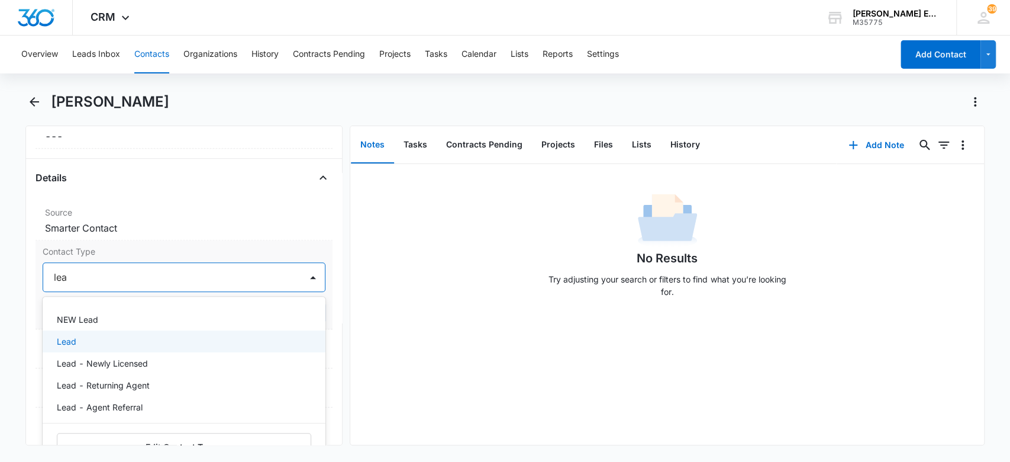
click at [118, 333] on div "Lead" at bounding box center [184, 341] width 283 height 22
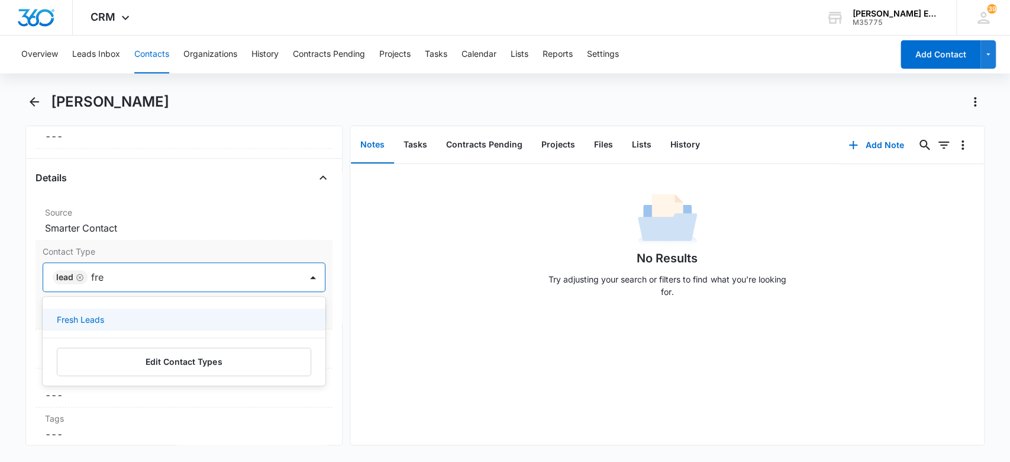
type input "fres"
click at [112, 324] on div "Fresh Leads" at bounding box center [184, 319] width 283 height 22
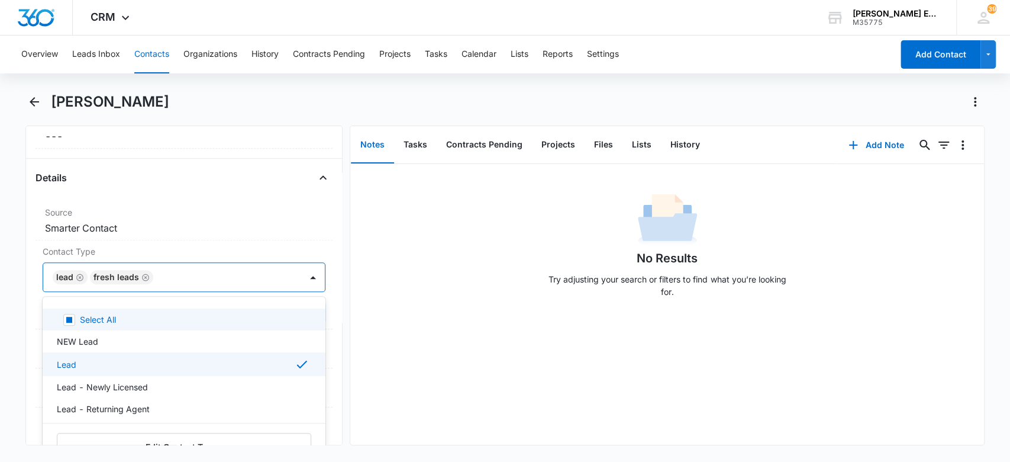
click at [398, 315] on div "No Results Try adjusting your search or filters to find what you’re looking for." at bounding box center [667, 304] width 634 height 281
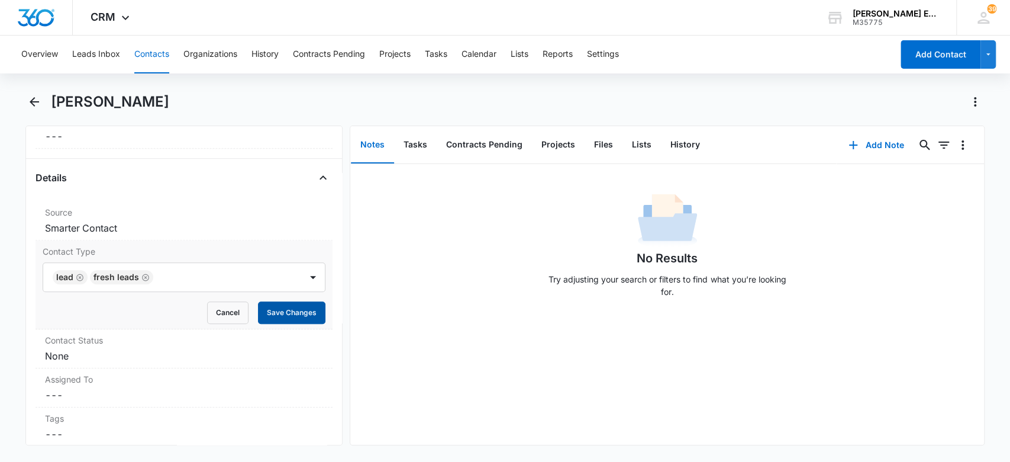
click at [302, 314] on button "Save Changes" at bounding box center [291, 312] width 67 height 22
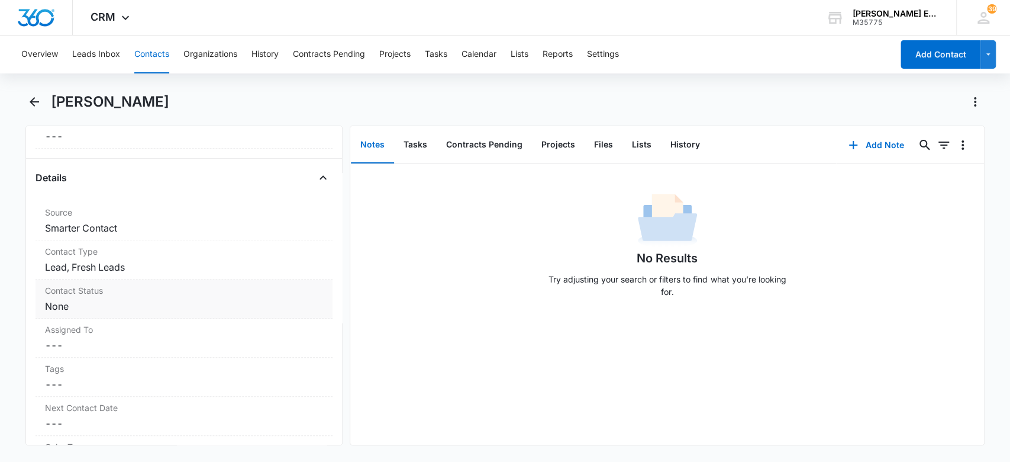
click at [173, 303] on dd "Cancel Save Changes None" at bounding box center [184, 306] width 279 height 14
click at [125, 312] on div at bounding box center [170, 316] width 233 height 17
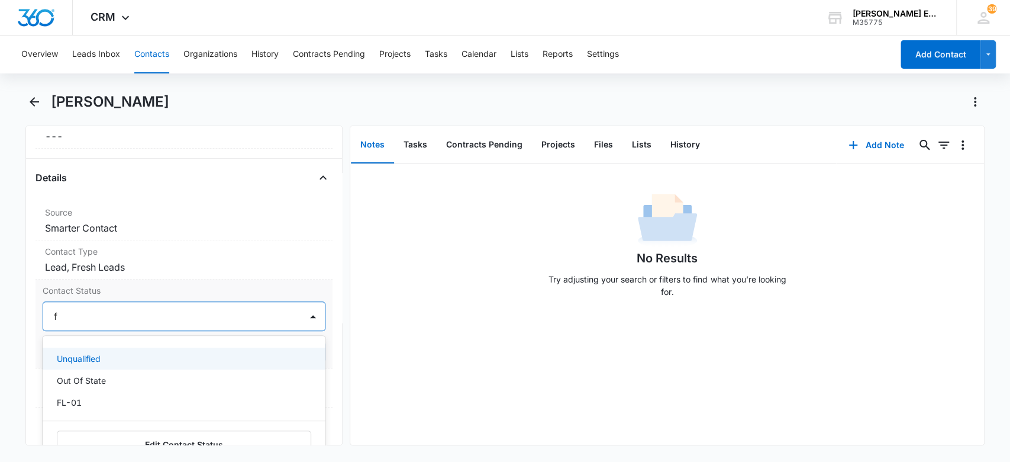
type input "fl"
click at [225, 356] on div "FL-01" at bounding box center [183, 358] width 253 height 12
click at [436, 314] on div "No Results Try adjusting your search or filters to find what you’re looking for." at bounding box center [667, 304] width 634 height 281
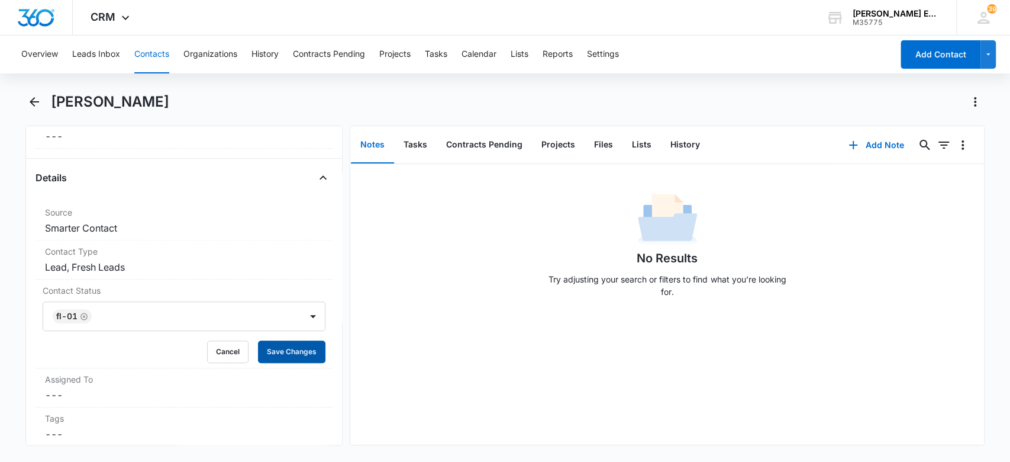
drag, startPoint x: 297, startPoint y: 344, endPoint x: 336, endPoint y: 324, distance: 43.9
click at [297, 344] on button "Save Changes" at bounding box center [291, 351] width 67 height 22
click at [862, 145] on button "Add Note" at bounding box center [876, 145] width 79 height 28
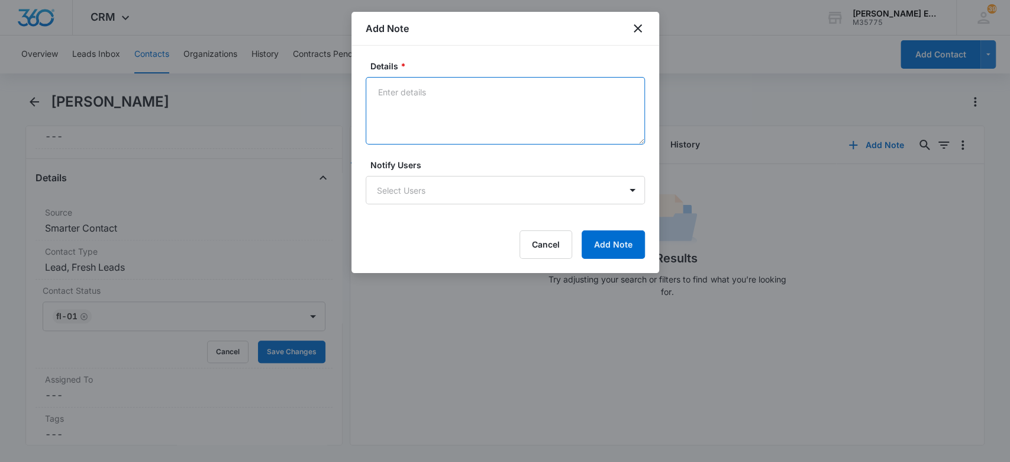
click at [497, 105] on textarea "Details *" at bounding box center [505, 110] width 279 height 67
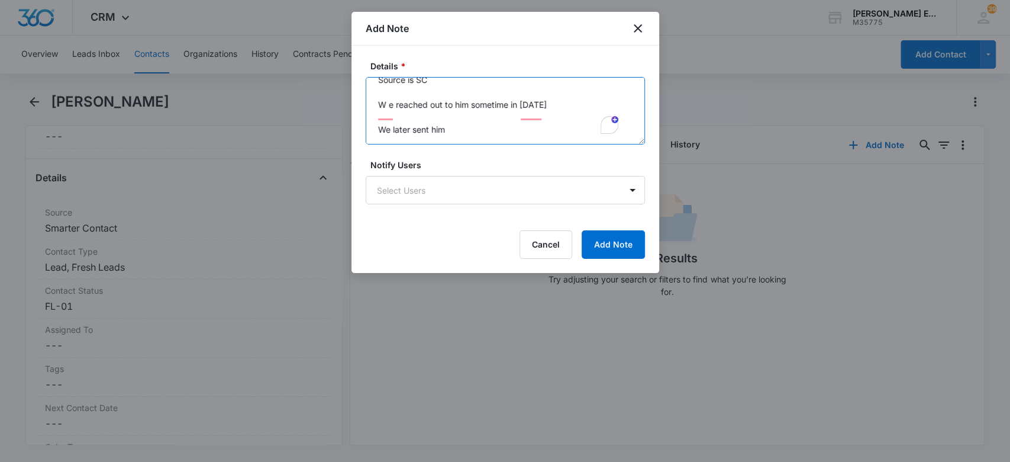
scroll to position [12, 0]
drag, startPoint x: 468, startPoint y: 134, endPoint x: 396, endPoint y: 139, distance: 72.4
click at [396, 139] on textarea "Source is SC W e reached out to him sometime in [DATE] We later sent him" at bounding box center [505, 110] width 279 height 67
drag, startPoint x: 374, startPoint y: 125, endPoint x: 450, endPoint y: 129, distance: 75.8
click at [450, 129] on textarea "Source is SC W e reached out to him sometime in [DATE] We later sent him" at bounding box center [505, 110] width 279 height 67
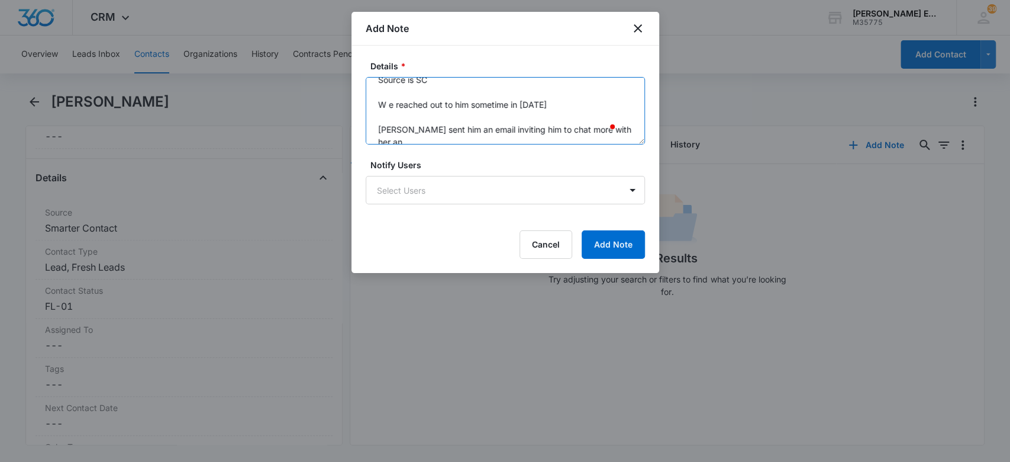
scroll to position [15, 0]
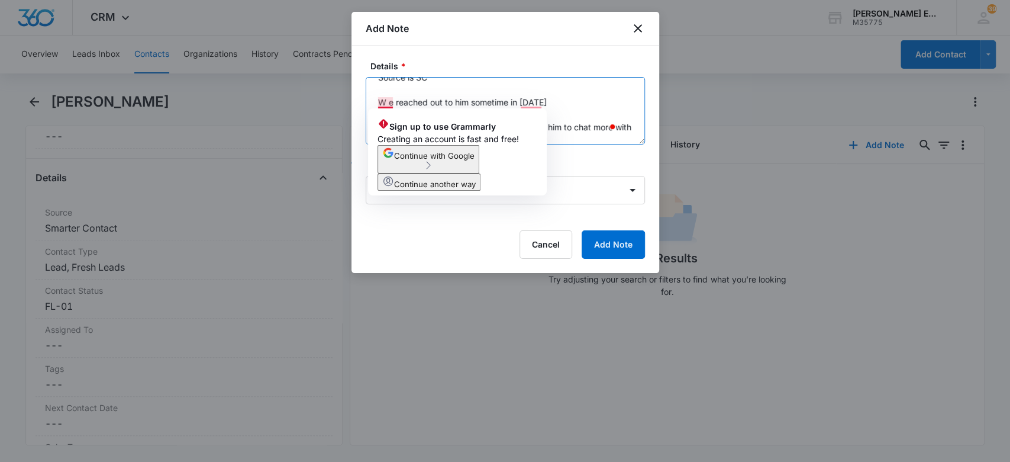
click at [388, 99] on textarea "Source is SC W e reached out to him sometime in [DATE] [PERSON_NAME] sent him a…" at bounding box center [505, 110] width 279 height 67
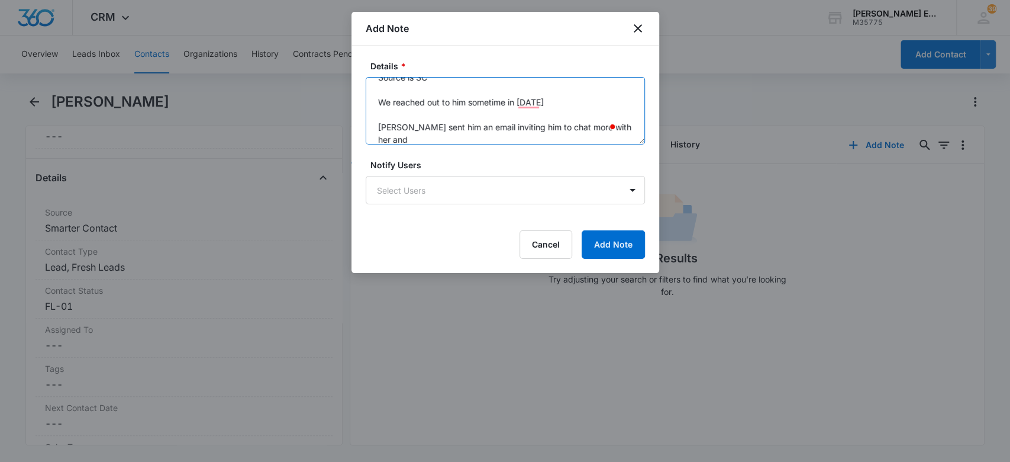
scroll to position [24, 0]
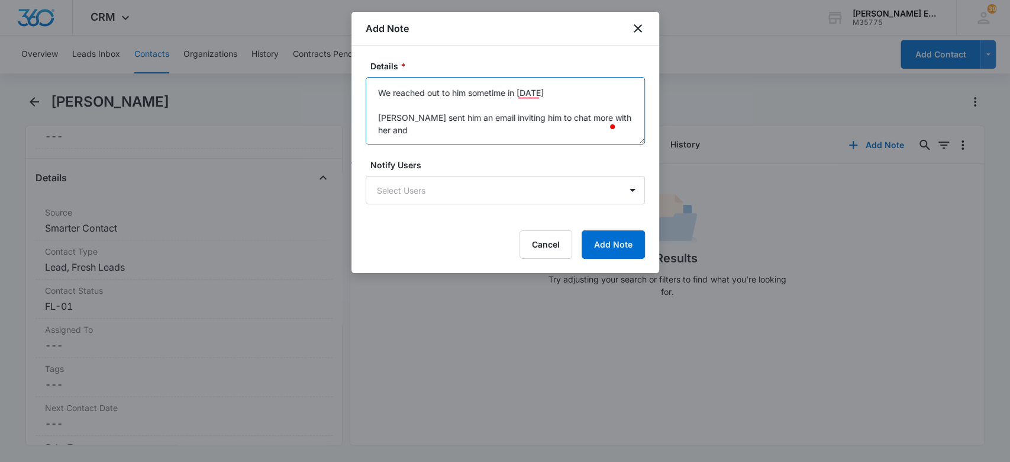
drag, startPoint x: 479, startPoint y: 122, endPoint x: 482, endPoint y: 136, distance: 14.5
click at [482, 136] on textarea "Source is SC We reached out to him sometime in [DATE] [PERSON_NAME] sent him an…" at bounding box center [505, 110] width 279 height 67
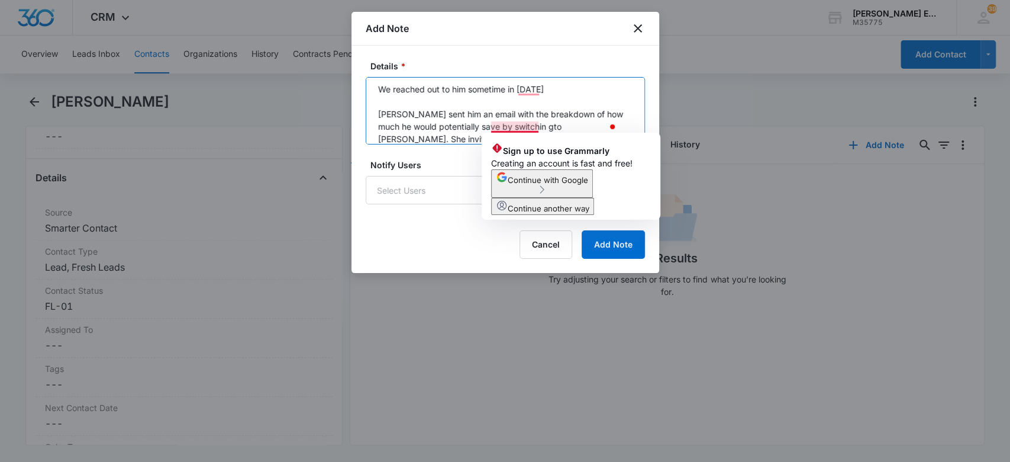
click at [529, 128] on textarea "Source is SC We reached out to him sometime in [DATE] [PERSON_NAME] sent him an…" at bounding box center [505, 110] width 279 height 67
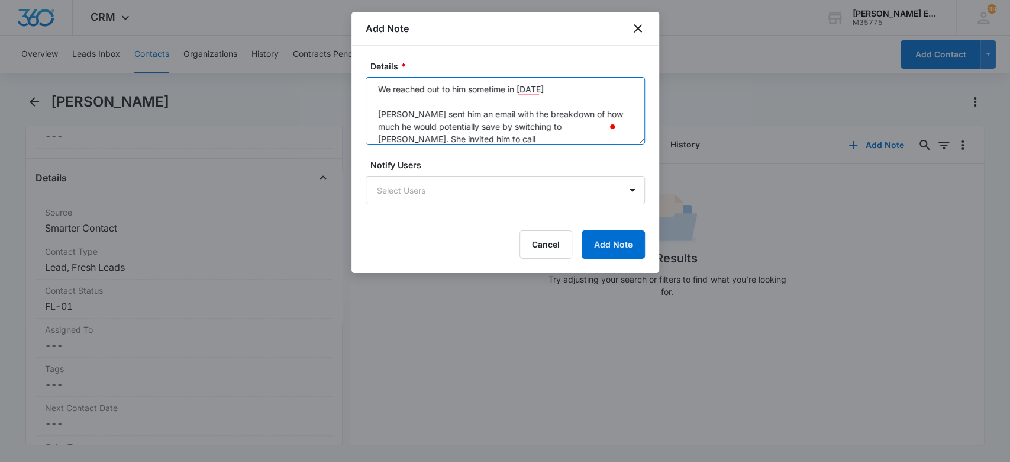
click at [470, 140] on textarea "Source is SC We reached out to him sometime in [DATE] [PERSON_NAME] sent him an…" at bounding box center [505, 110] width 279 height 67
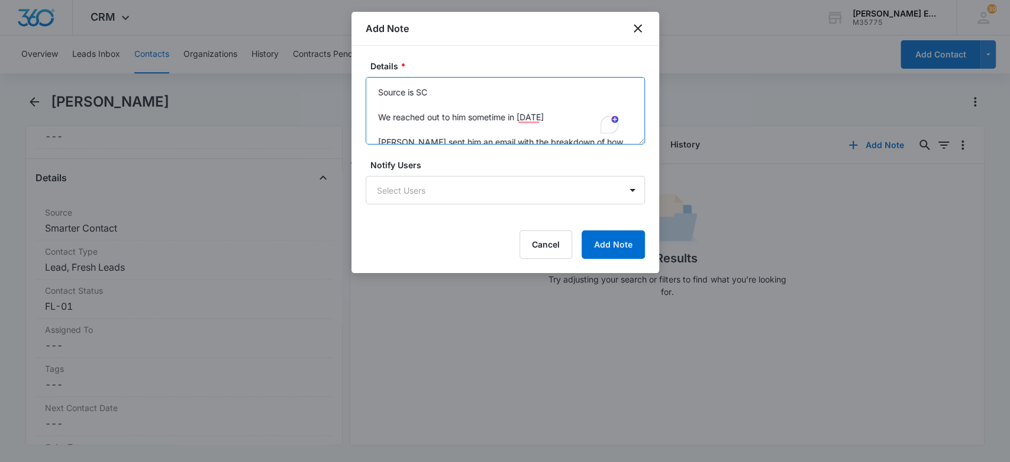
click at [431, 88] on textarea "Source is SC We reached out to him sometime in [DATE] [PERSON_NAME] sent him an…" at bounding box center [505, 110] width 279 height 67
type textarea "Source is SC- 7 transactions We reached out to him sometime in [DATE] [PERSON_N…"
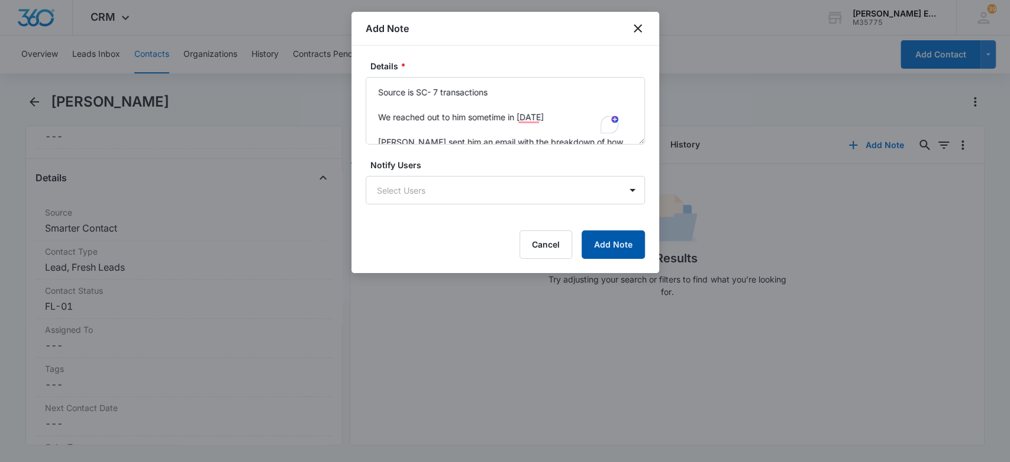
click at [599, 247] on button "Add Note" at bounding box center [613, 244] width 63 height 28
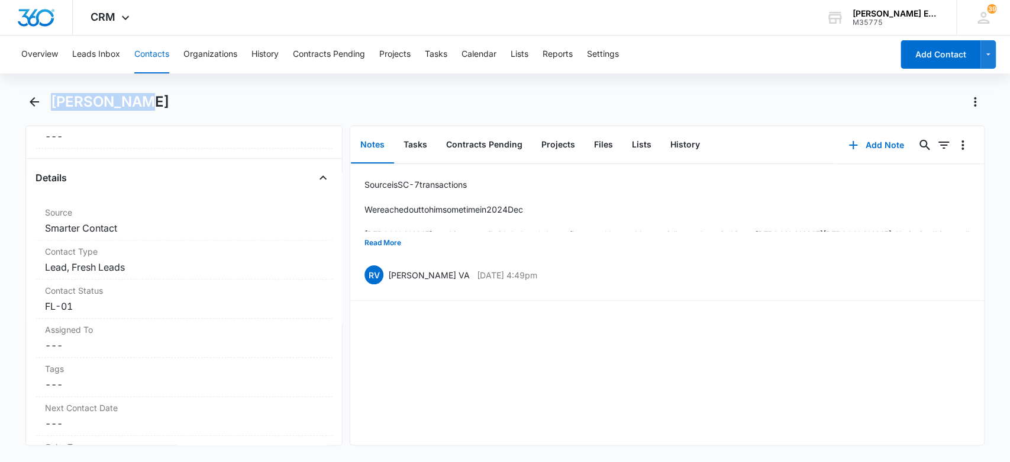
drag, startPoint x: 163, startPoint y: 107, endPoint x: 49, endPoint y: 105, distance: 114.8
click at [49, 105] on div "[PERSON_NAME]" at bounding box center [505, 108] width 960 height 33
copy h1 "[PERSON_NAME]"
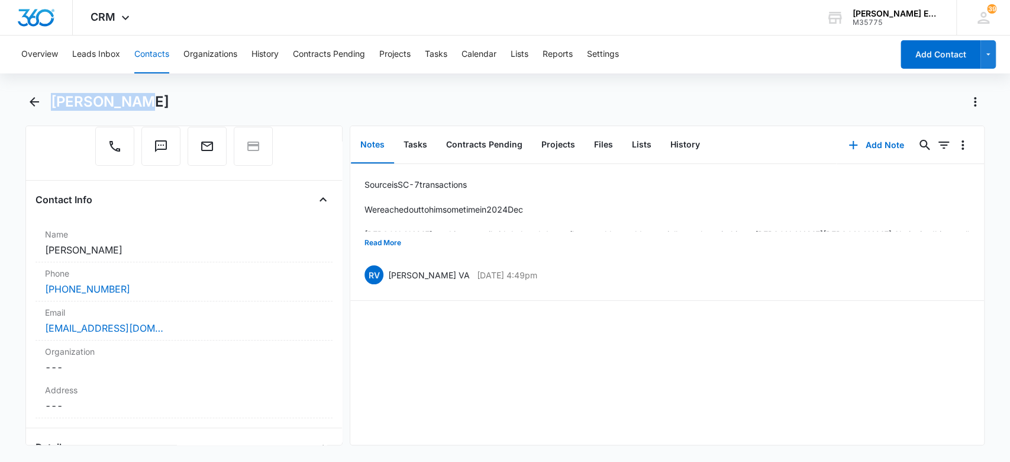
scroll to position [94, 0]
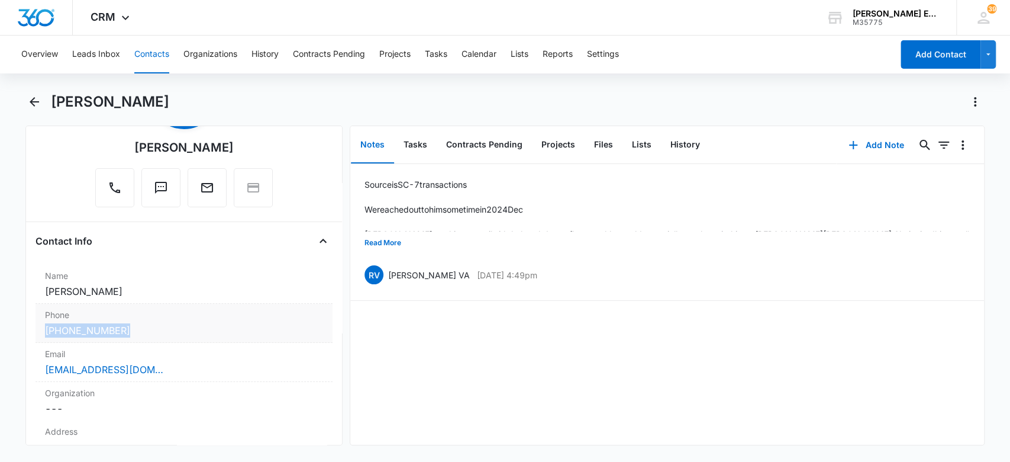
drag, startPoint x: 130, startPoint y: 327, endPoint x: 44, endPoint y: 324, distance: 85.8
click at [45, 324] on div "[PHONE_NUMBER]" at bounding box center [184, 330] width 279 height 14
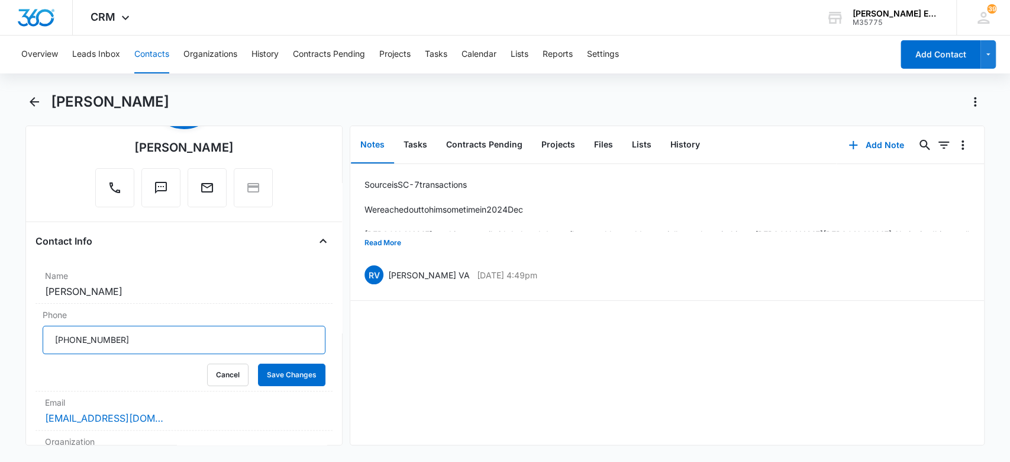
drag, startPoint x: 137, startPoint y: 335, endPoint x: 23, endPoint y: 336, distance: 113.6
click at [23, 336] on main "[PERSON_NAME] Remove AC [PERSON_NAME] Contact Info Name Cancel Save Changes [PE…" at bounding box center [505, 275] width 1010 height 367
click at [283, 376] on button "Save Changes" at bounding box center [291, 374] width 67 height 22
